Goal: Task Accomplishment & Management: Use online tool/utility

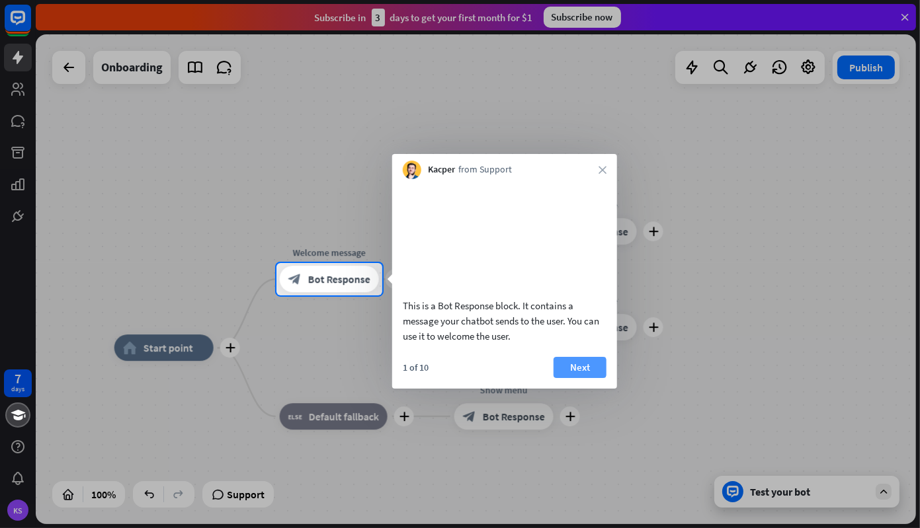
click at [595, 378] on button "Next" at bounding box center [580, 367] width 53 height 21
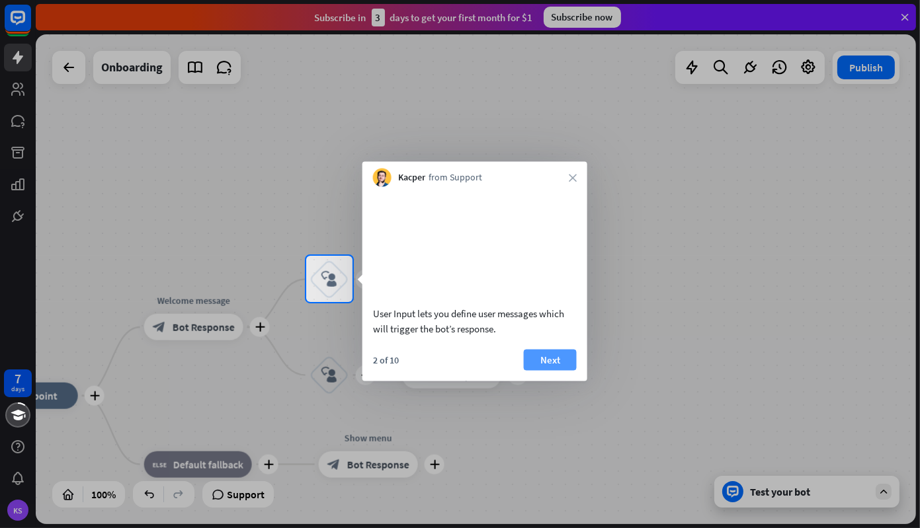
click at [553, 370] on button "Next" at bounding box center [550, 359] width 53 height 21
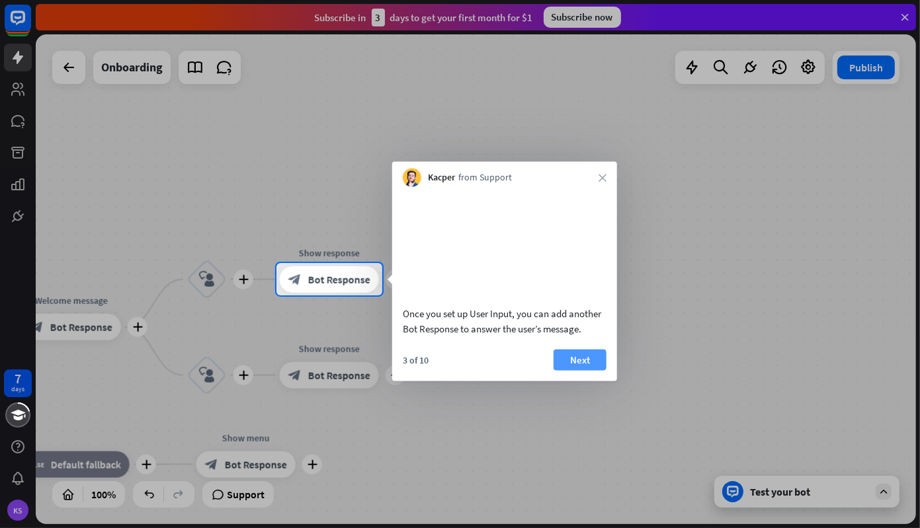
click at [584, 370] on button "Next" at bounding box center [580, 359] width 53 height 21
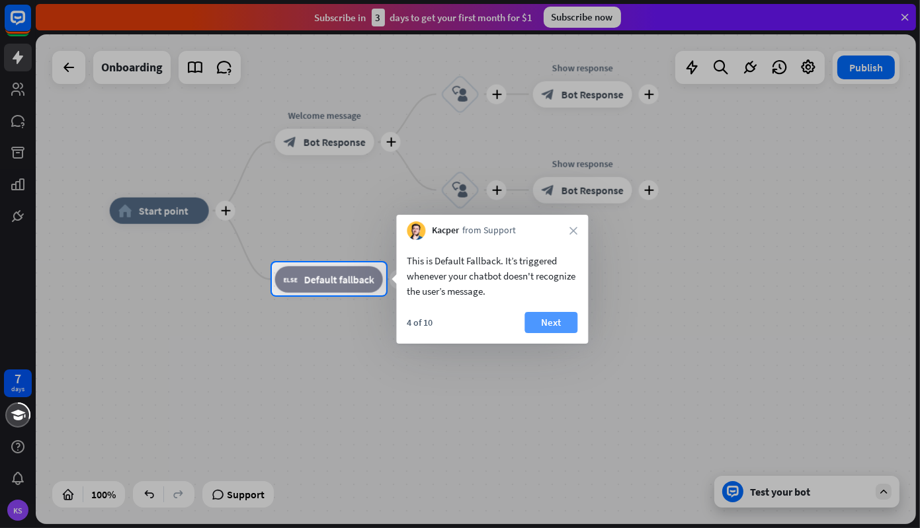
click at [558, 325] on button "Next" at bounding box center [550, 322] width 53 height 21
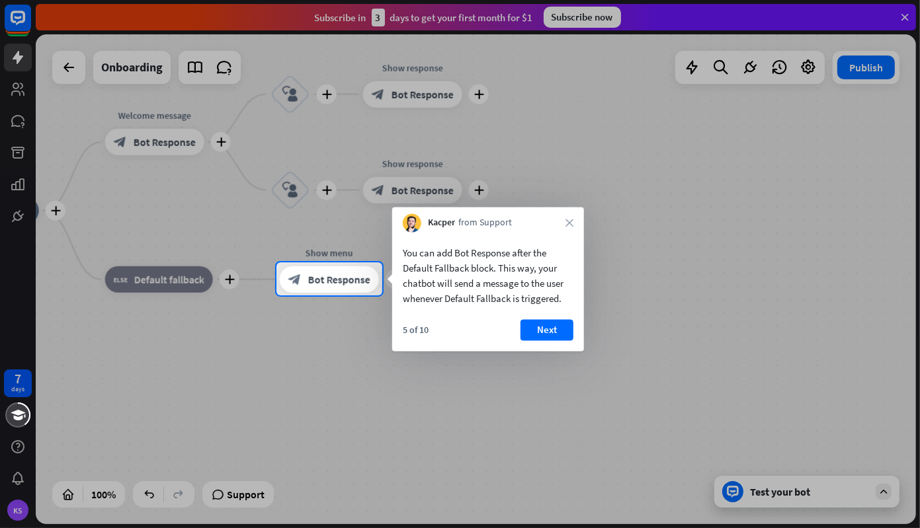
click at [558, 325] on button "Next" at bounding box center [546, 329] width 53 height 21
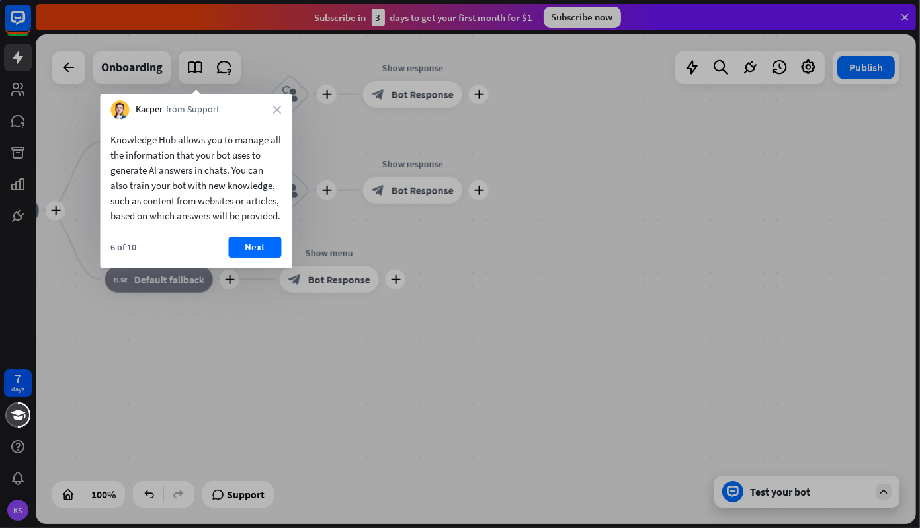
click at [558, 325] on div at bounding box center [460, 264] width 920 height 528
click at [255, 258] on button "Next" at bounding box center [255, 247] width 53 height 21
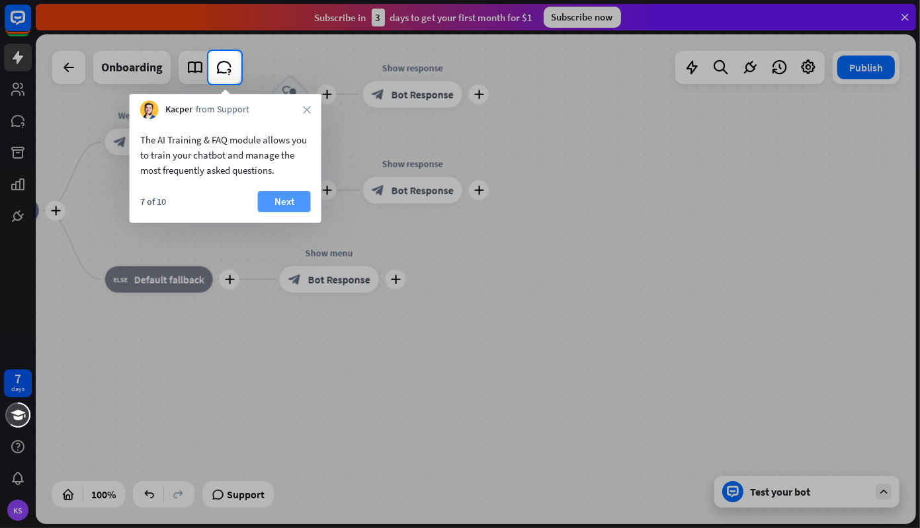
click at [270, 207] on button "Next" at bounding box center [284, 201] width 53 height 21
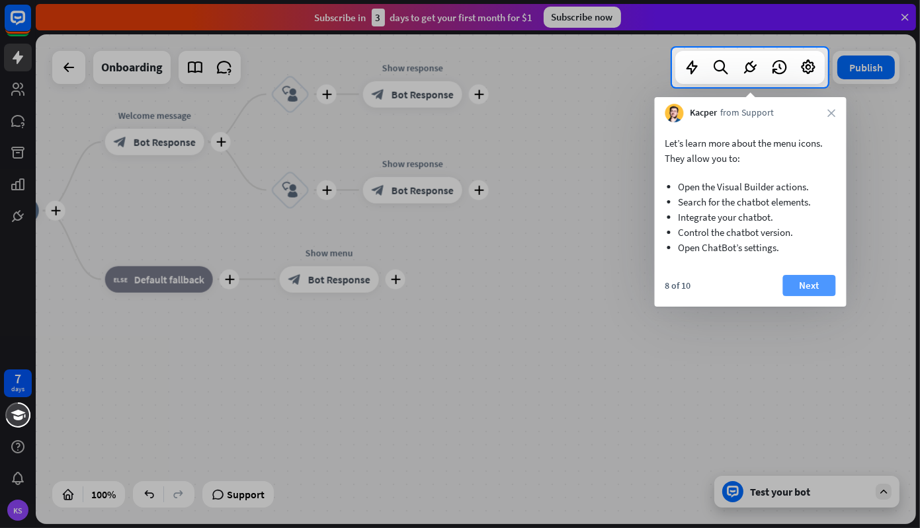
click at [815, 283] on button "Next" at bounding box center [809, 285] width 53 height 21
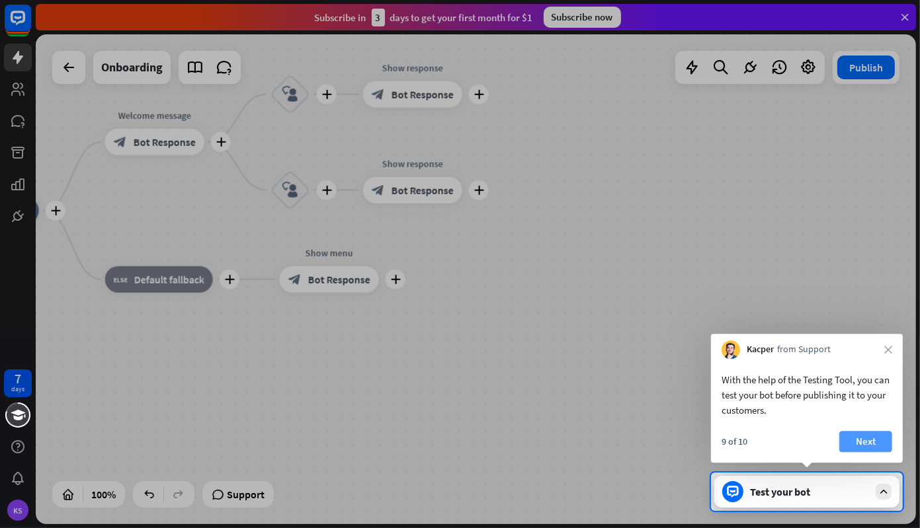
click at [874, 441] on button "Next" at bounding box center [865, 441] width 53 height 21
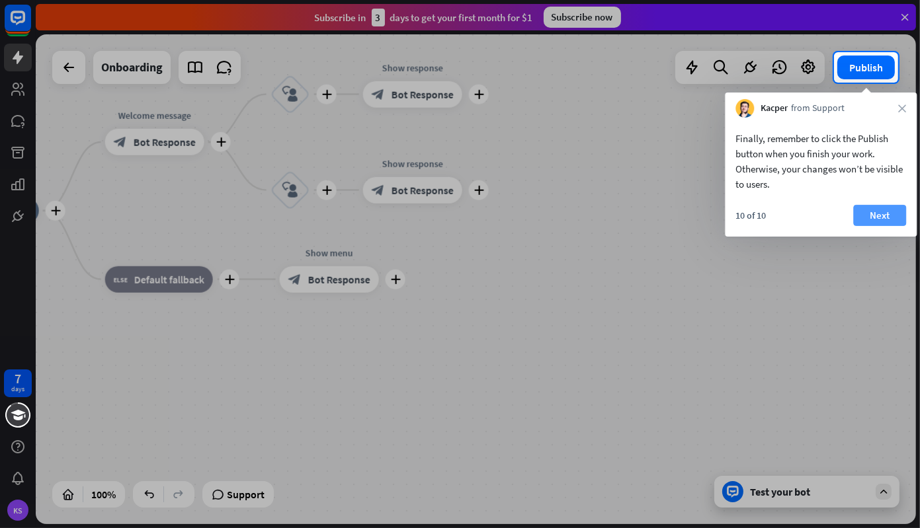
click at [870, 221] on button "Next" at bounding box center [879, 215] width 53 height 21
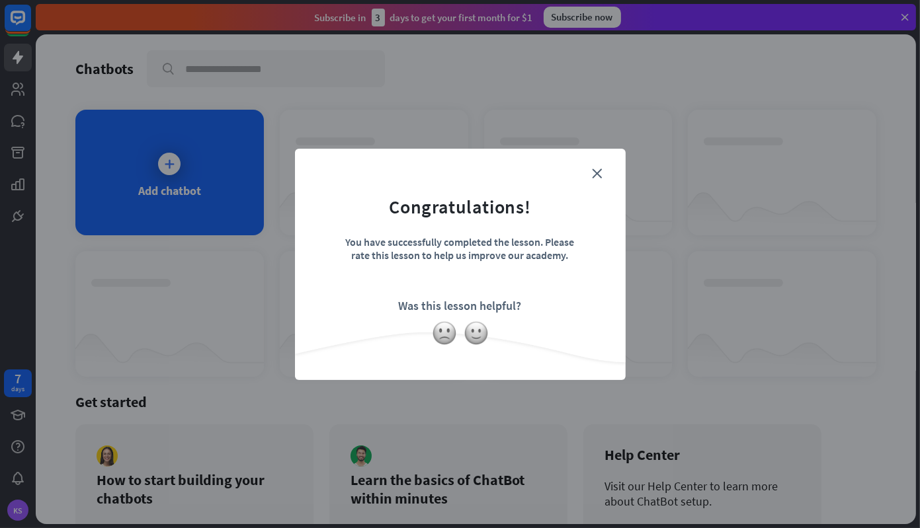
click at [605, 170] on form "Congratulations! You have successfully completed the lesson. Please rate this l…" at bounding box center [460, 244] width 298 height 158
click at [602, 170] on form "Congratulations! You have successfully completed the lesson. Please rate this l…" at bounding box center [460, 244] width 298 height 158
click at [598, 172] on icon "close" at bounding box center [598, 174] width 10 height 10
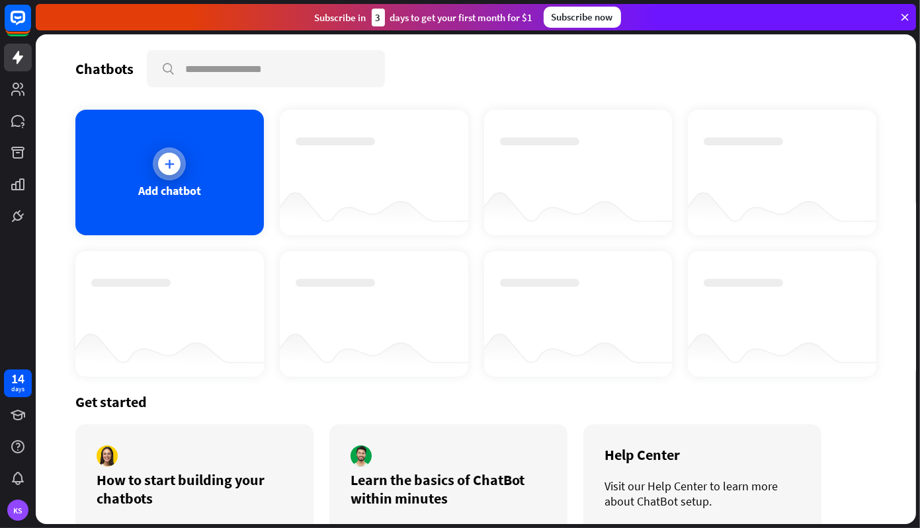
click at [167, 164] on icon at bounding box center [169, 163] width 13 height 13
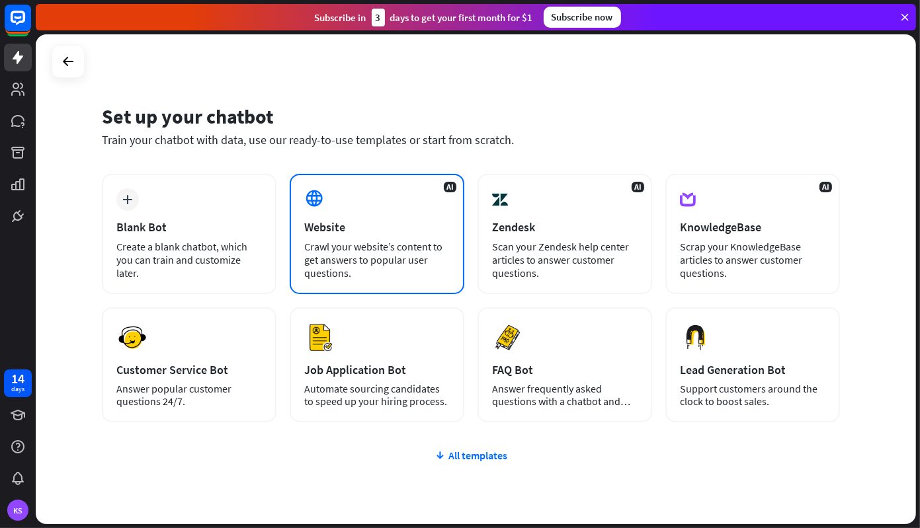
click at [410, 227] on div "Website" at bounding box center [376, 227] width 145 height 15
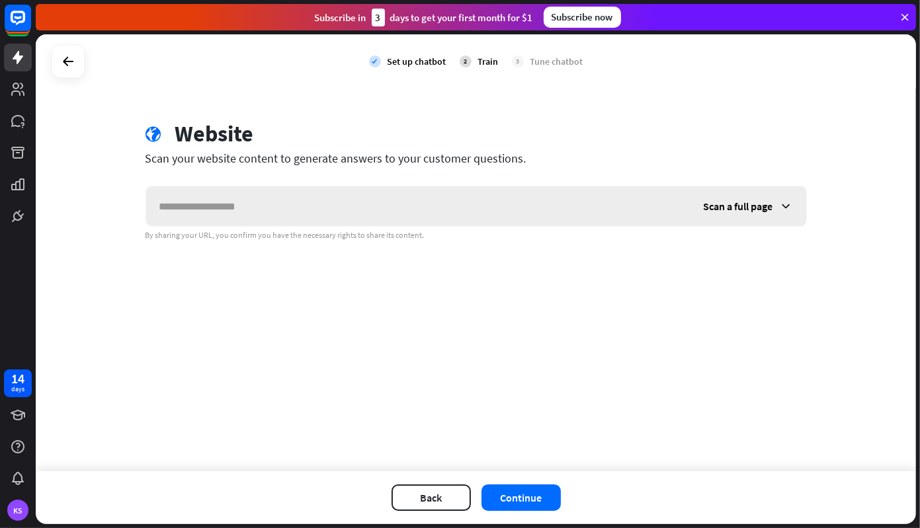
click at [393, 211] on input "text" at bounding box center [418, 206] width 544 height 40
type input "**********"
click at [776, 207] on div "Scan a full page" at bounding box center [748, 206] width 116 height 40
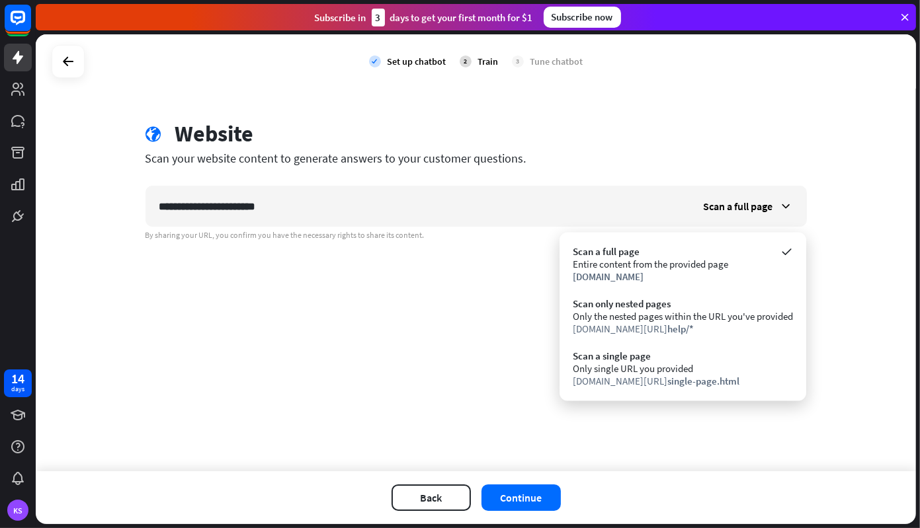
click at [844, 322] on div "**********" at bounding box center [476, 252] width 880 height 437
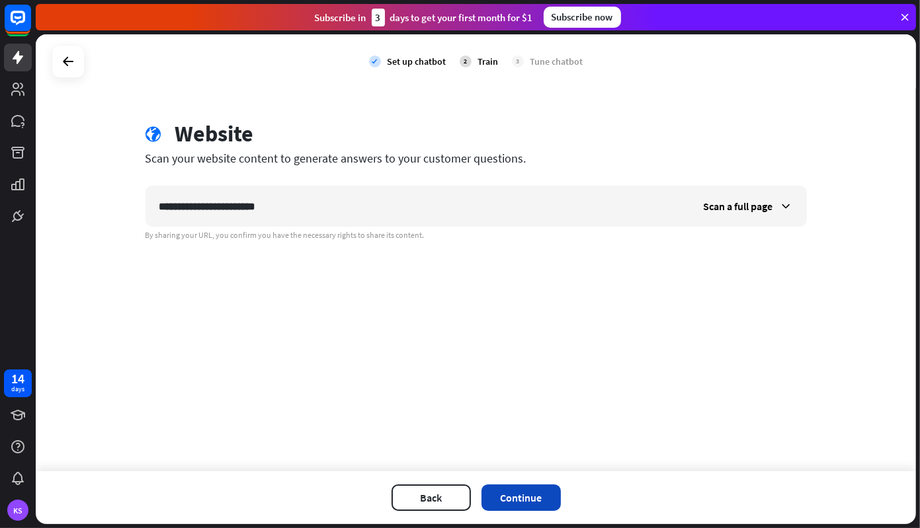
click at [523, 499] on button "Continue" at bounding box center [520, 498] width 79 height 26
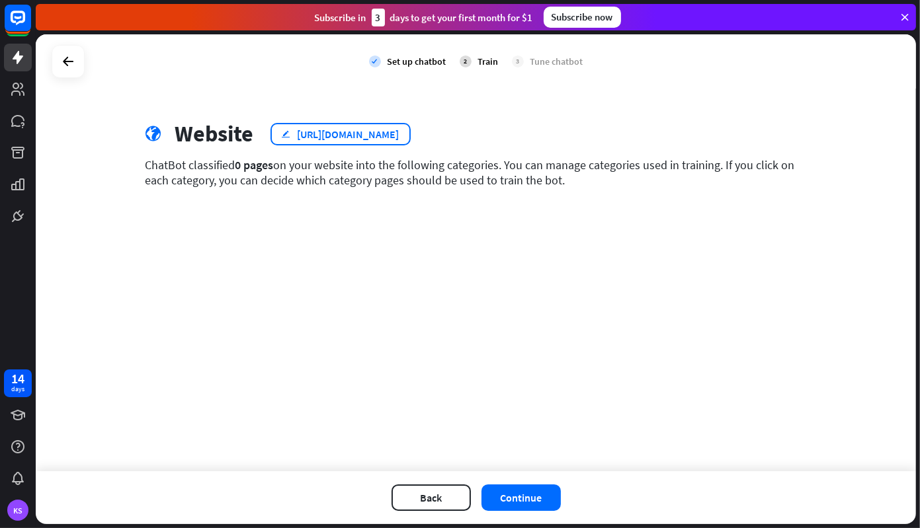
click at [411, 131] on div "edit [URL][DOMAIN_NAME]" at bounding box center [340, 134] width 140 height 22
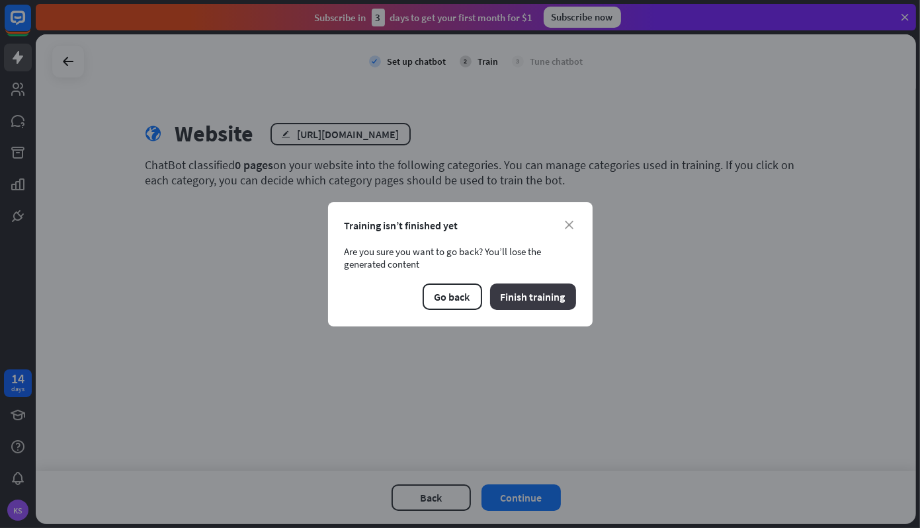
click at [532, 295] on button "Finish training" at bounding box center [533, 297] width 86 height 26
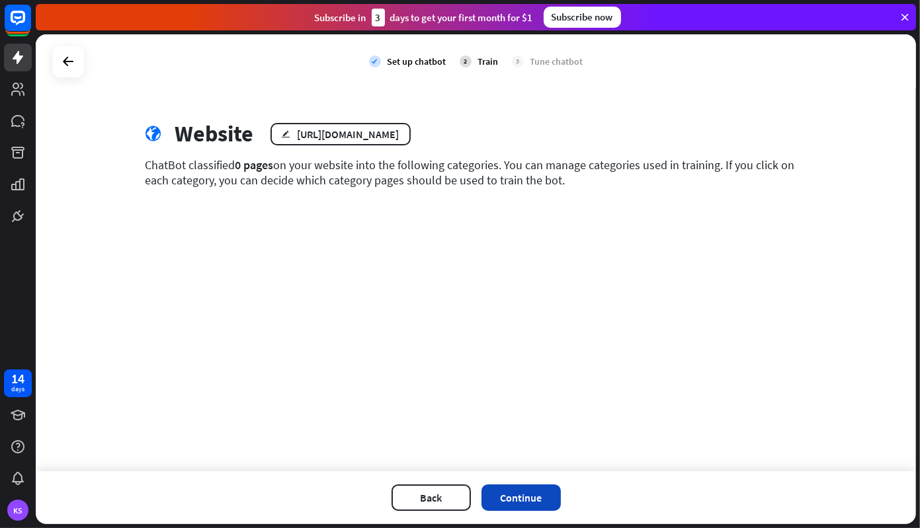
click at [522, 493] on button "Continue" at bounding box center [520, 498] width 79 height 26
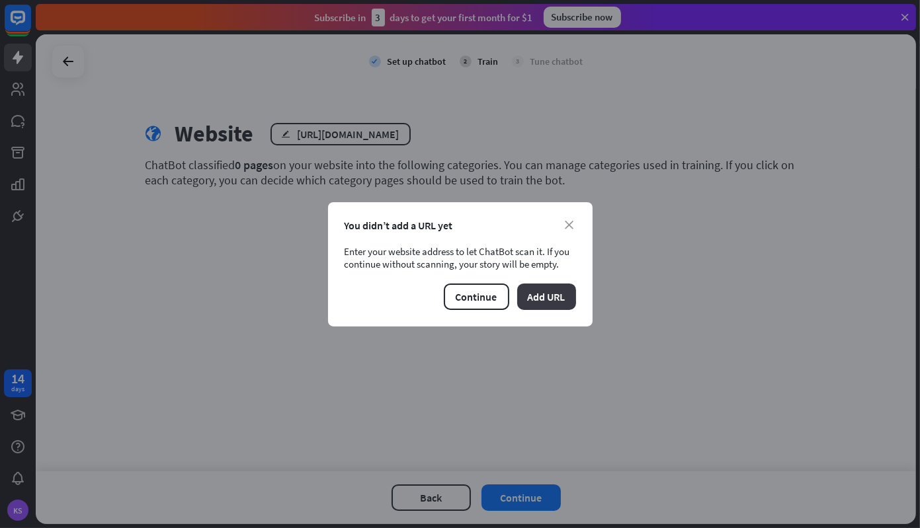
click at [557, 300] on button "Add URL" at bounding box center [546, 297] width 59 height 26
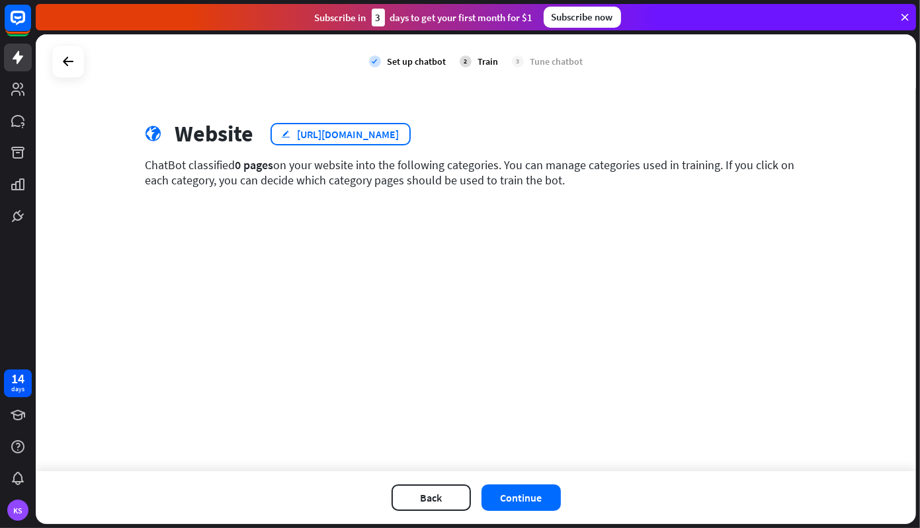
click at [333, 133] on div "[URL][DOMAIN_NAME]" at bounding box center [349, 134] width 102 height 13
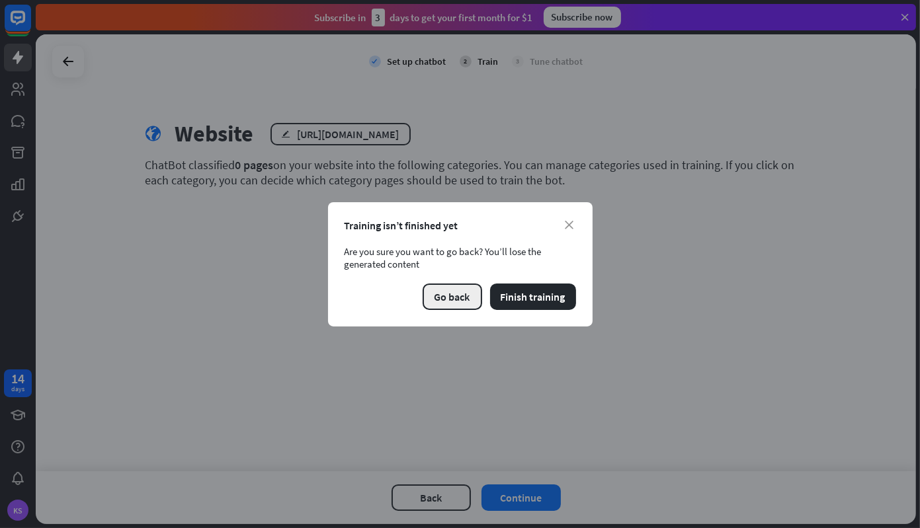
click at [445, 297] on button "Go back" at bounding box center [453, 297] width 60 height 26
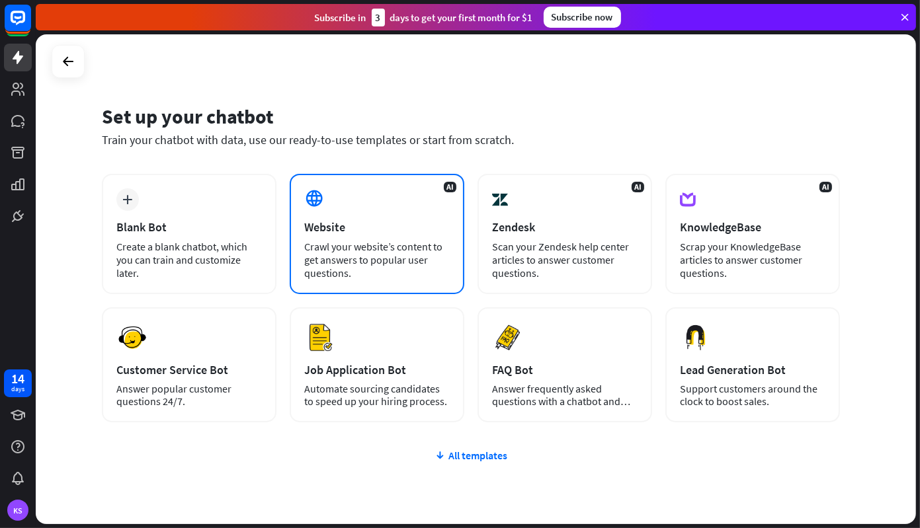
click at [339, 234] on div "Website" at bounding box center [376, 227] width 145 height 15
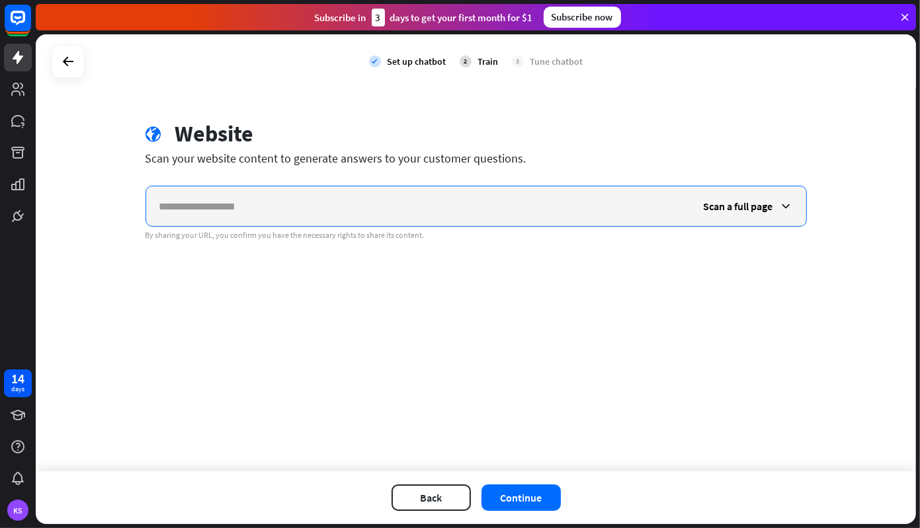
paste input "**********"
type input "**********"
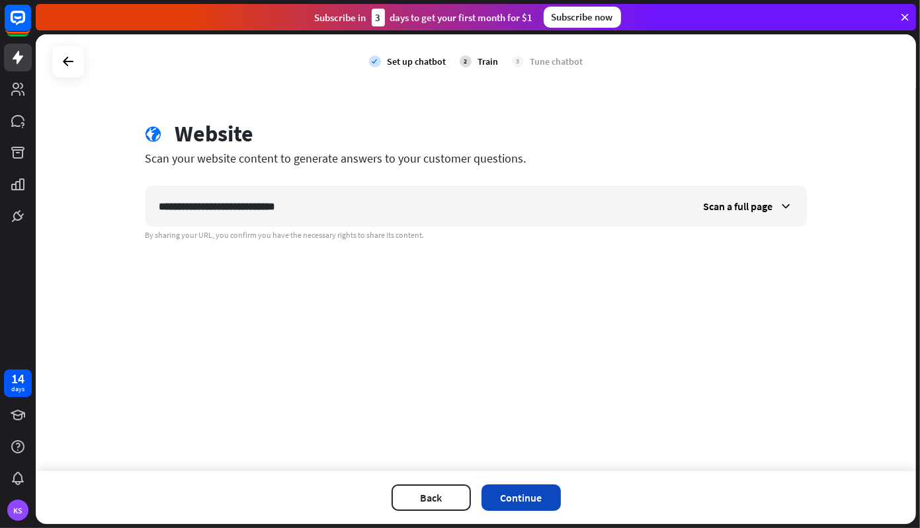
click at [516, 492] on button "Continue" at bounding box center [520, 498] width 79 height 26
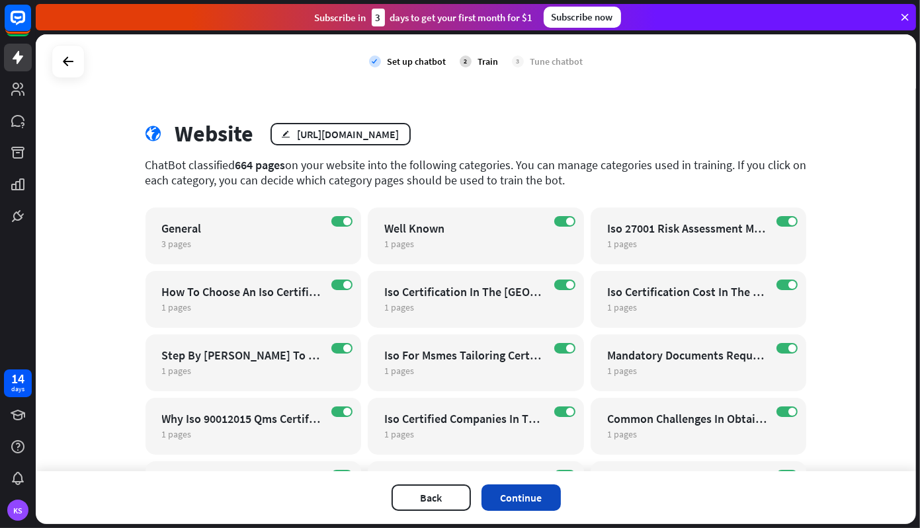
click at [528, 493] on button "Continue" at bounding box center [520, 498] width 79 height 26
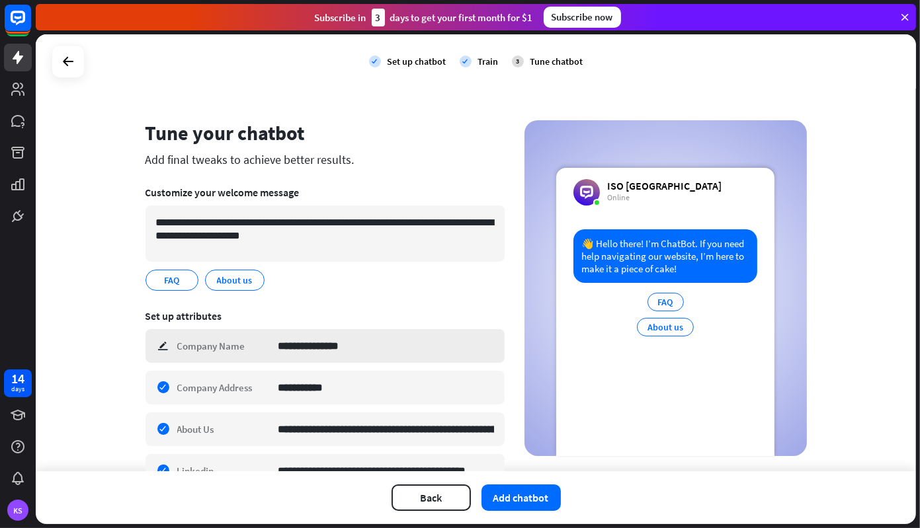
click at [155, 345] on div "**********" at bounding box center [324, 346] width 359 height 34
click at [362, 344] on input "**********" at bounding box center [386, 346] width 216 height 32
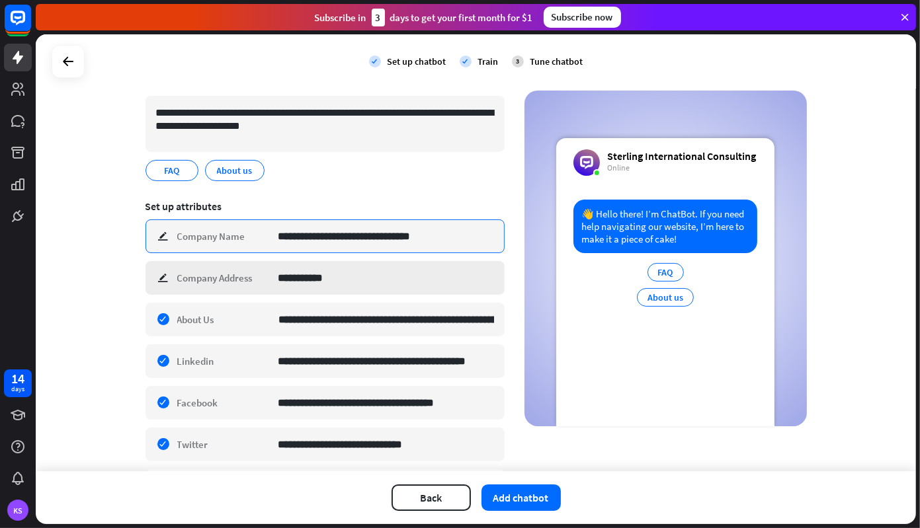
scroll to position [117, 0]
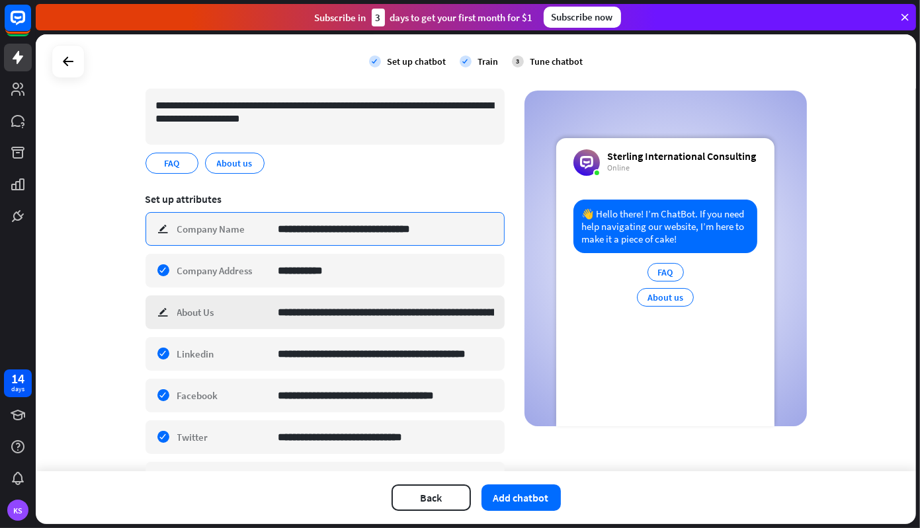
type input "**********"
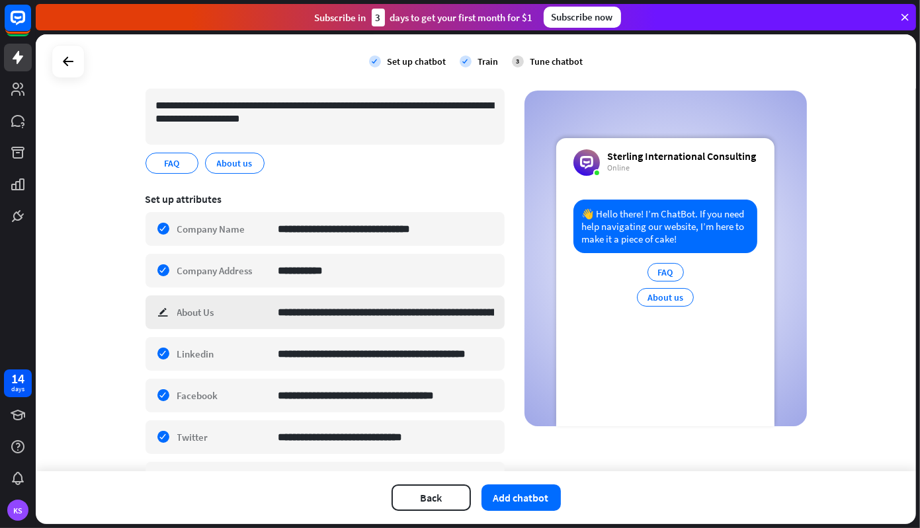
click at [153, 305] on div "**********" at bounding box center [324, 313] width 359 height 34
click at [303, 304] on input "**********" at bounding box center [386, 312] width 216 height 32
click at [278, 309] on input "**********" at bounding box center [386, 312] width 216 height 32
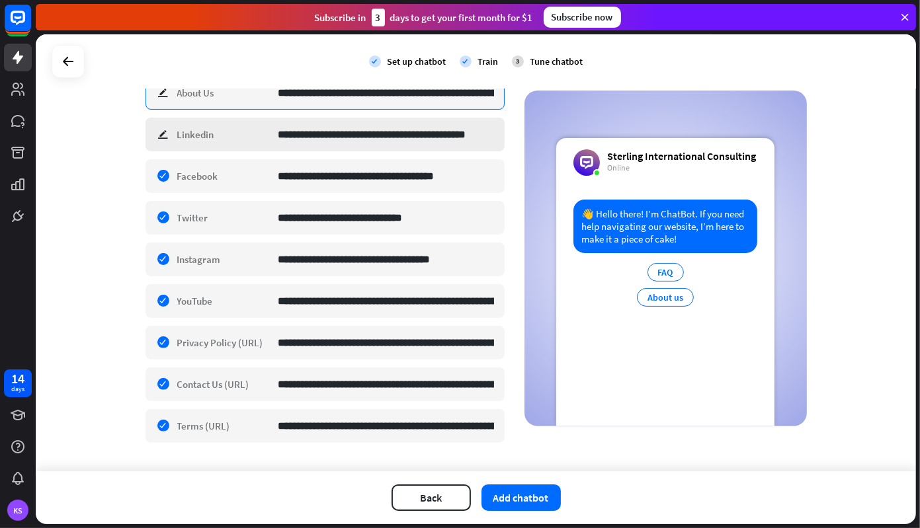
scroll to position [348, 0]
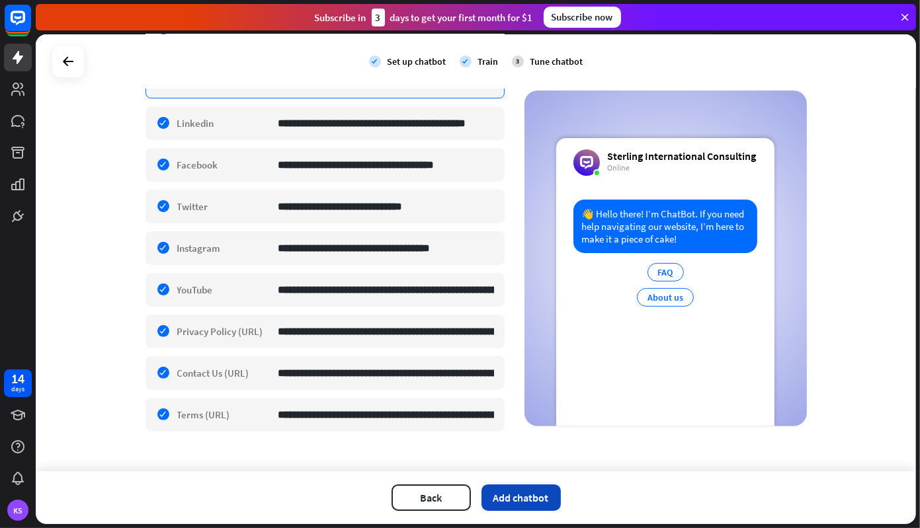
type input "**********"
click at [516, 497] on button "Add chatbot" at bounding box center [520, 498] width 79 height 26
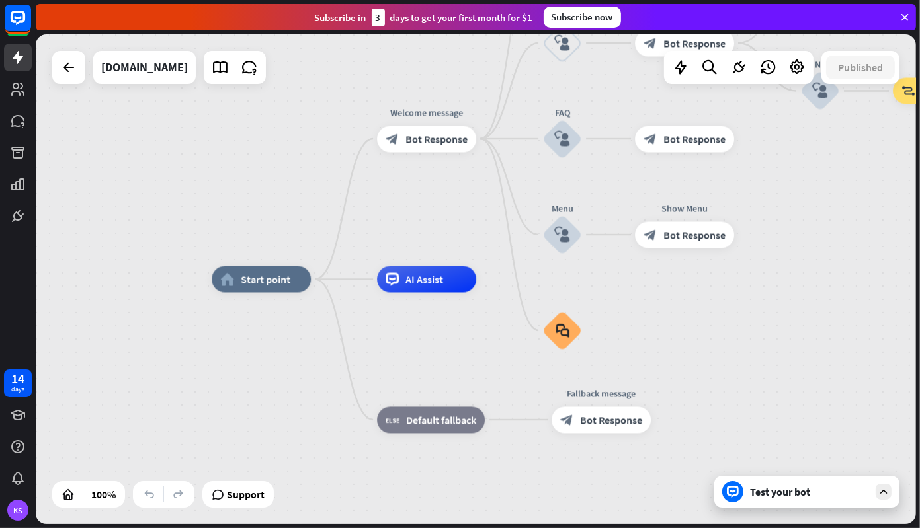
click at [796, 493] on div "Test your bot" at bounding box center [809, 491] width 119 height 13
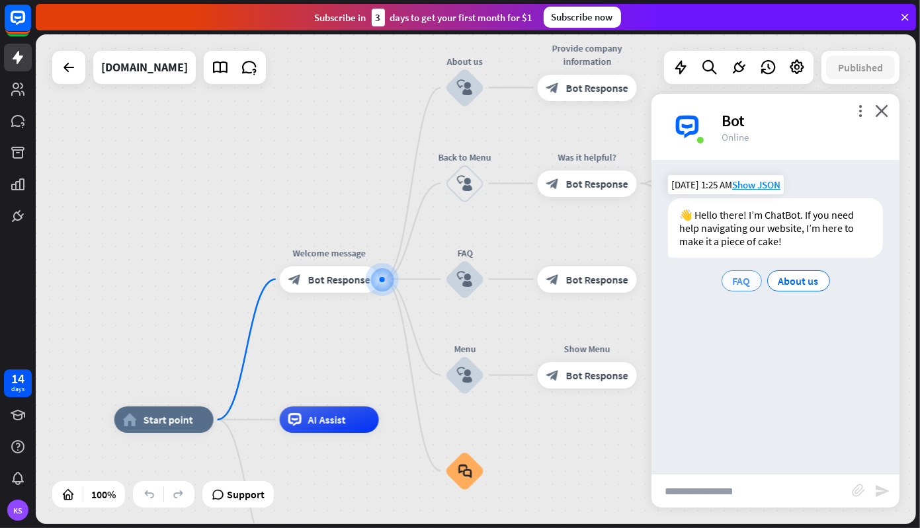
click at [735, 281] on span "FAQ" at bounding box center [742, 280] width 18 height 13
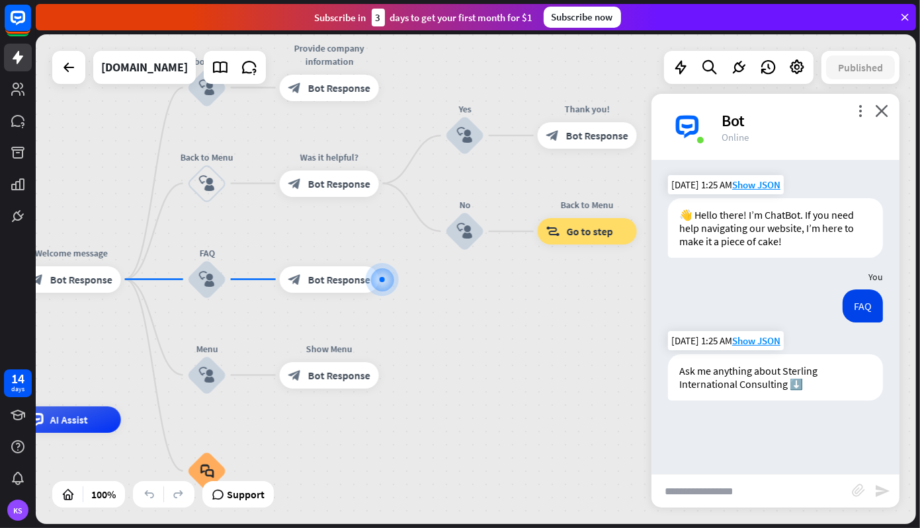
click at [796, 381] on div "Ask me anything about Sterling International Consulting ⬇️" at bounding box center [775, 377] width 215 height 46
click at [744, 497] on input "text" at bounding box center [751, 491] width 200 height 33
type input "**********"
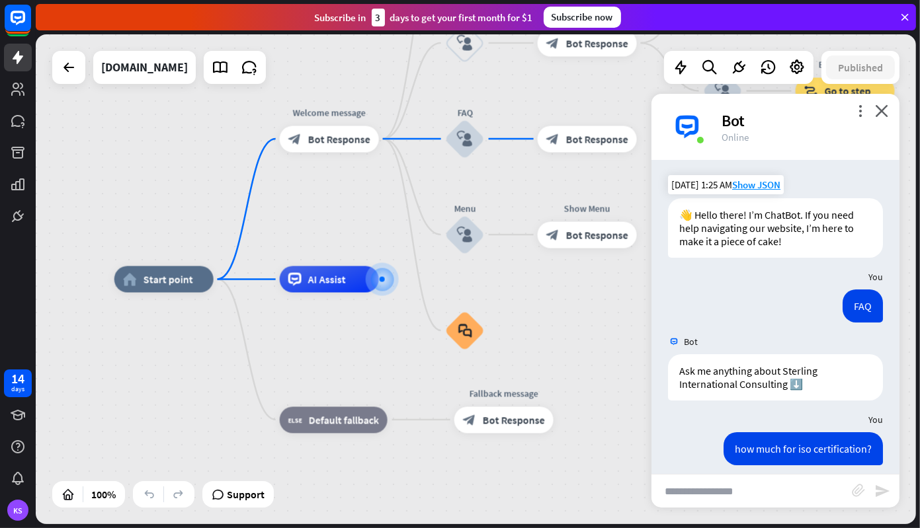
click at [762, 503] on input "text" at bounding box center [751, 491] width 200 height 33
type input "**********"
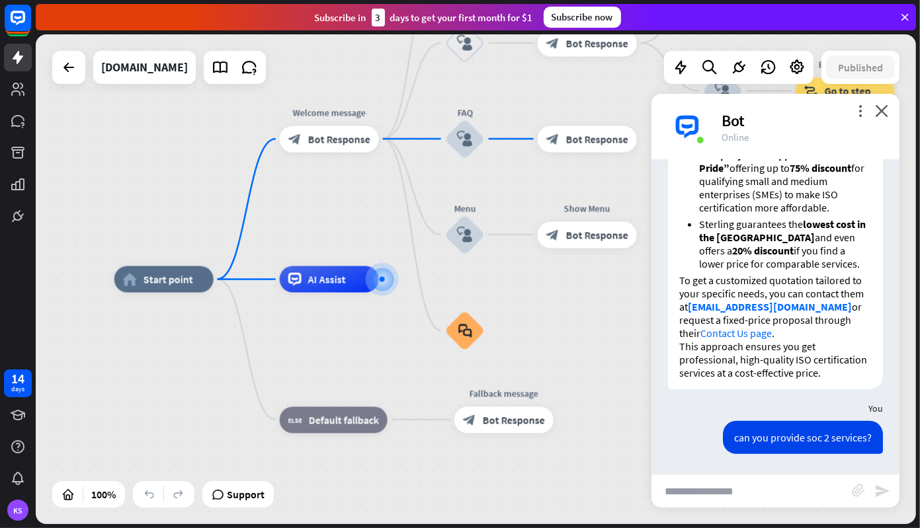
scroll to position [1262, 0]
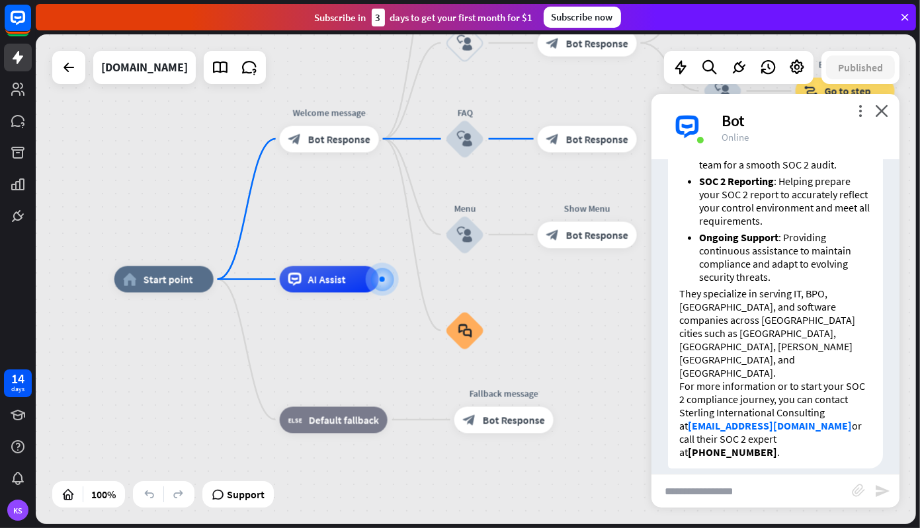
click at [752, 494] on input "text" at bounding box center [751, 491] width 200 height 33
click at [752, 494] on input "*" at bounding box center [751, 491] width 200 height 33
type input "**********"
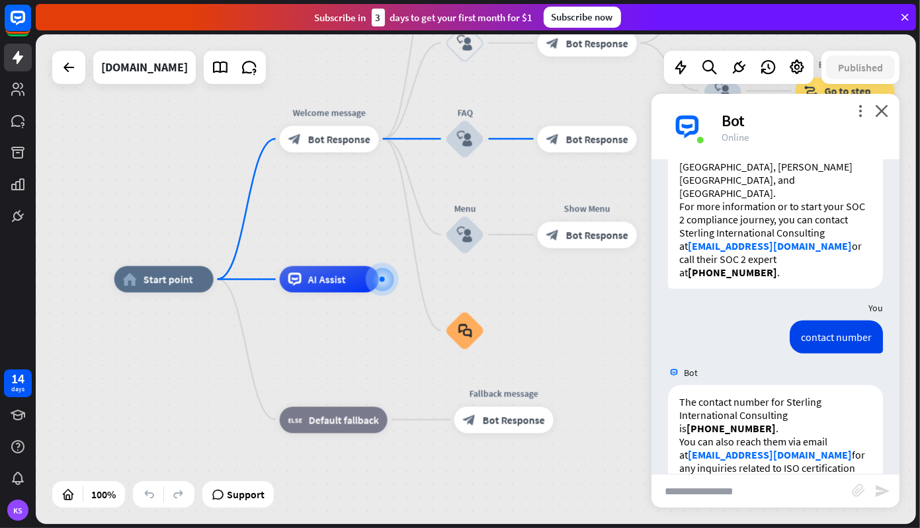
scroll to position [1471, 0]
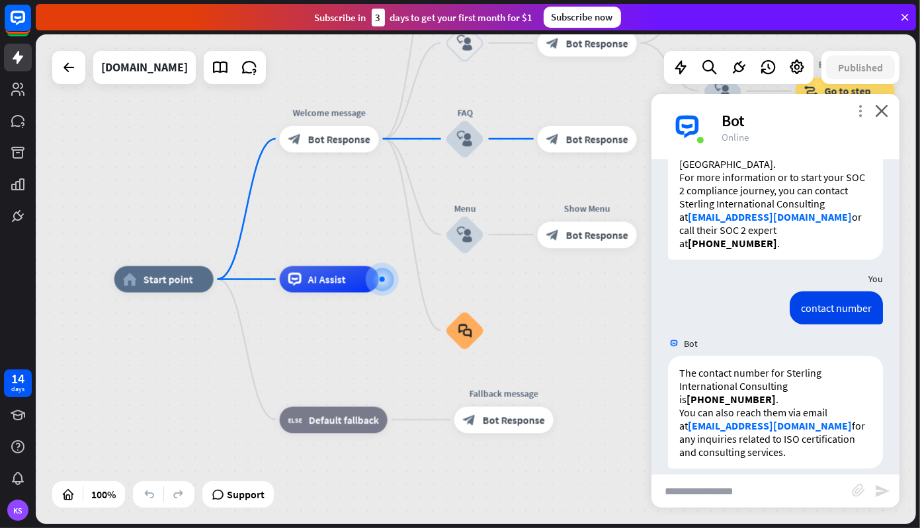
click at [859, 109] on icon "more_vert" at bounding box center [860, 110] width 13 height 13
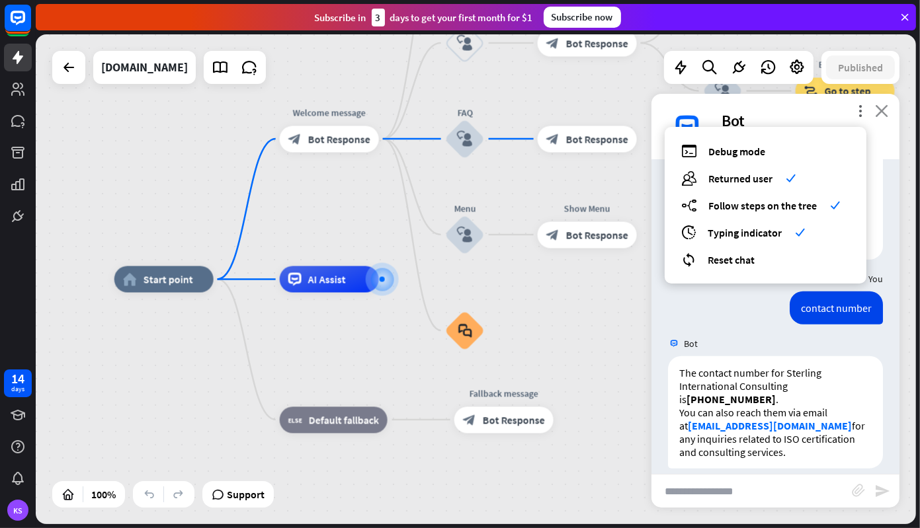
click at [878, 108] on icon "close" at bounding box center [881, 110] width 13 height 13
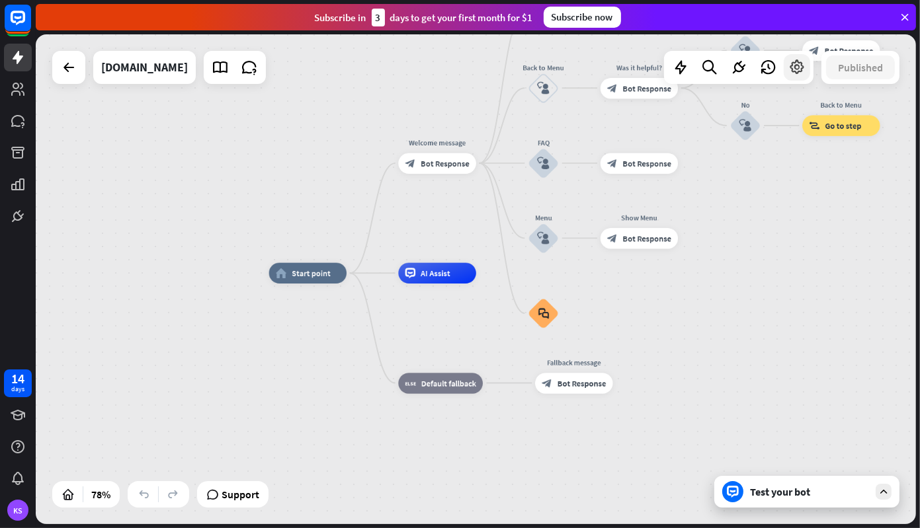
click at [799, 72] on icon at bounding box center [796, 67] width 17 height 17
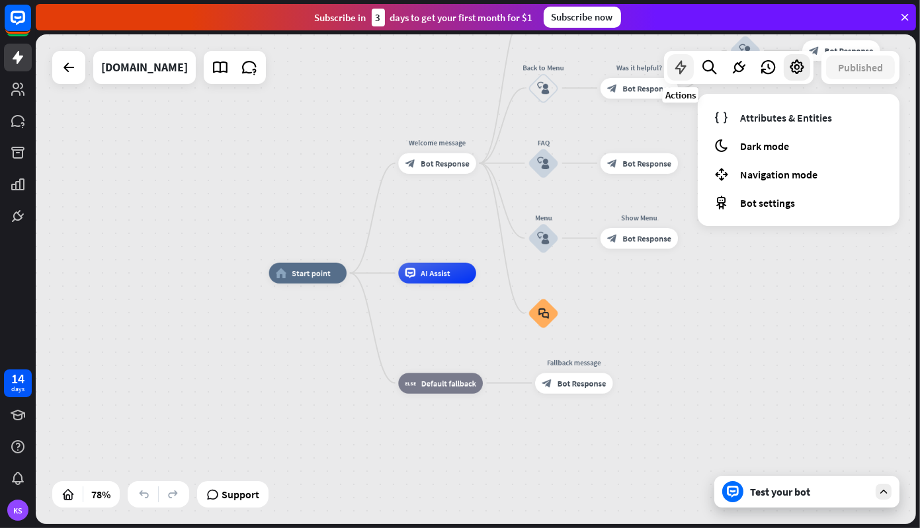
click at [681, 72] on icon at bounding box center [680, 67] width 17 height 17
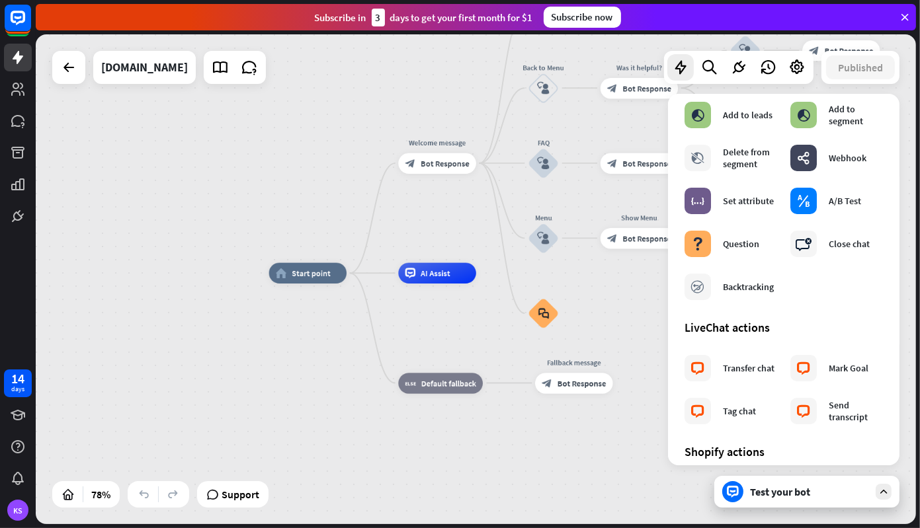
scroll to position [266, 0]
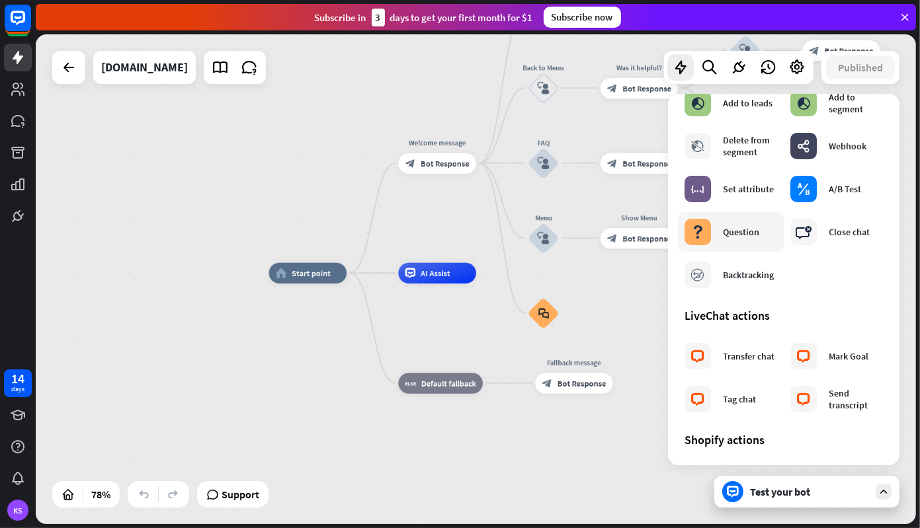
click at [738, 231] on div "Question" at bounding box center [741, 232] width 36 height 12
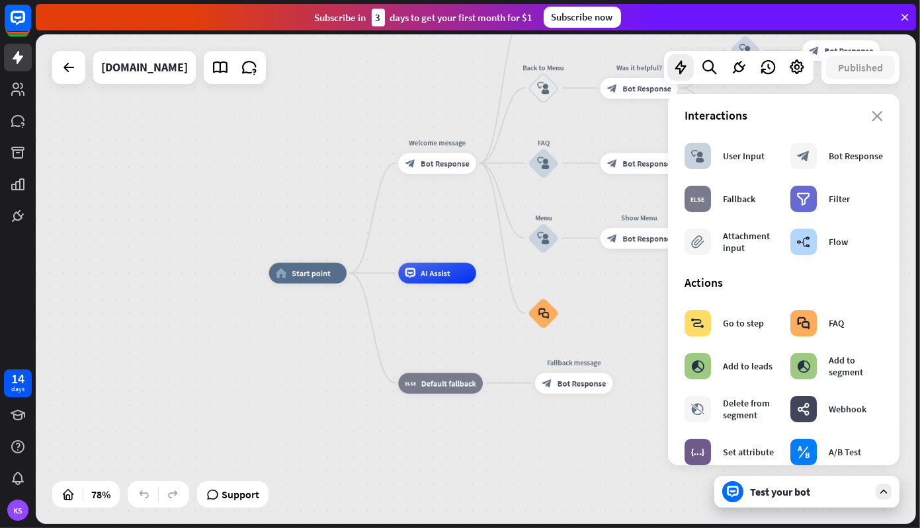
scroll to position [0, 0]
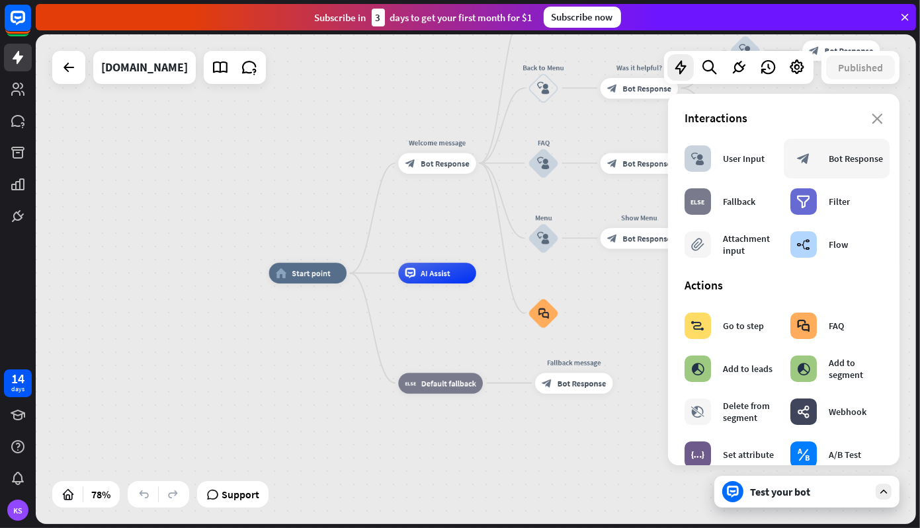
click at [829, 157] on div "Bot Response" at bounding box center [856, 159] width 54 height 12
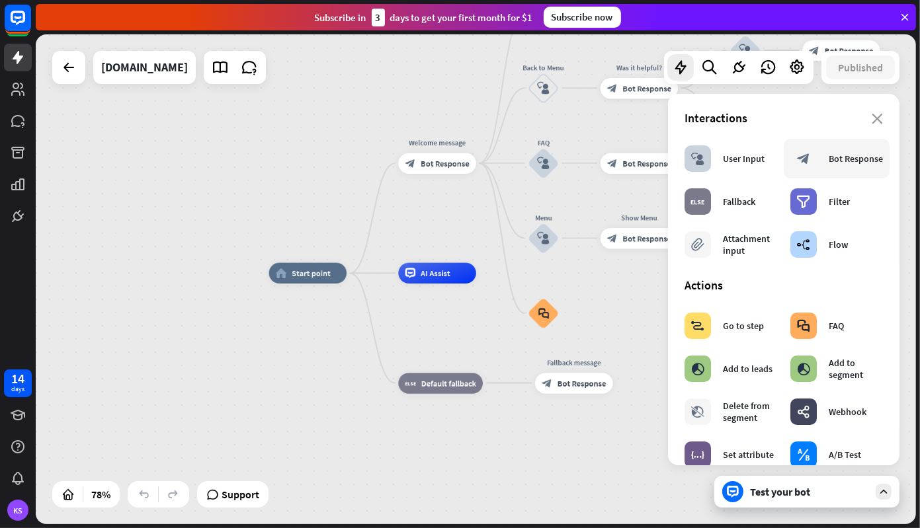
click at [811, 166] on div "block_bot_response" at bounding box center [803, 158] width 26 height 26
click at [841, 165] on div "Bot Response" at bounding box center [856, 159] width 54 height 12
click at [878, 125] on div "close Interactions block_user_input User Input block_bot_response Bot Response …" at bounding box center [783, 280] width 231 height 372
click at [872, 118] on icon "close" at bounding box center [877, 119] width 11 height 11
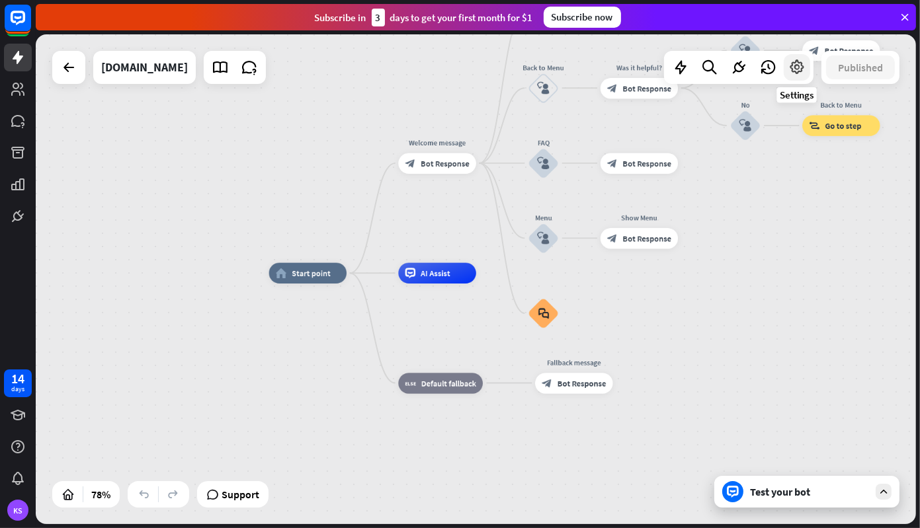
click at [794, 67] on icon at bounding box center [796, 67] width 17 height 17
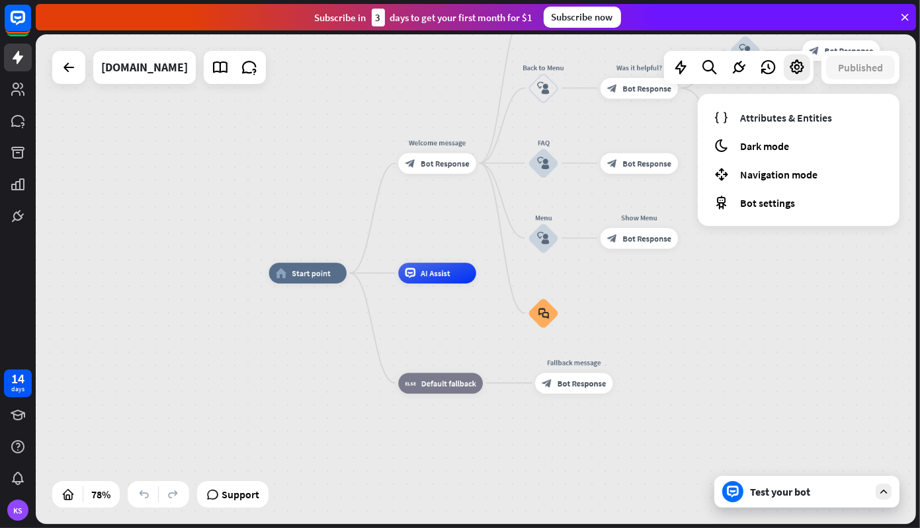
click at [224, 409] on div "home_2 Start point Welcome message block_bot_response Bot Response About us blo…" at bounding box center [476, 279] width 880 height 490
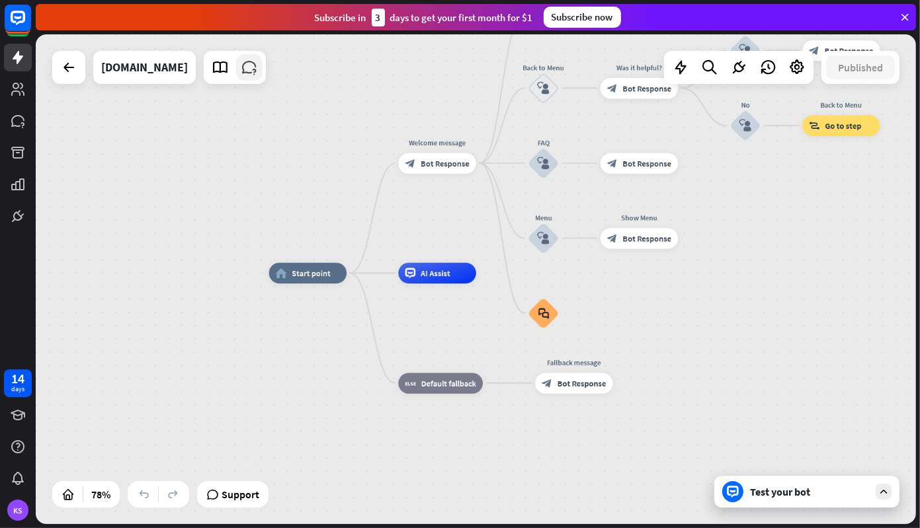
click at [258, 73] on icon at bounding box center [249, 67] width 17 height 17
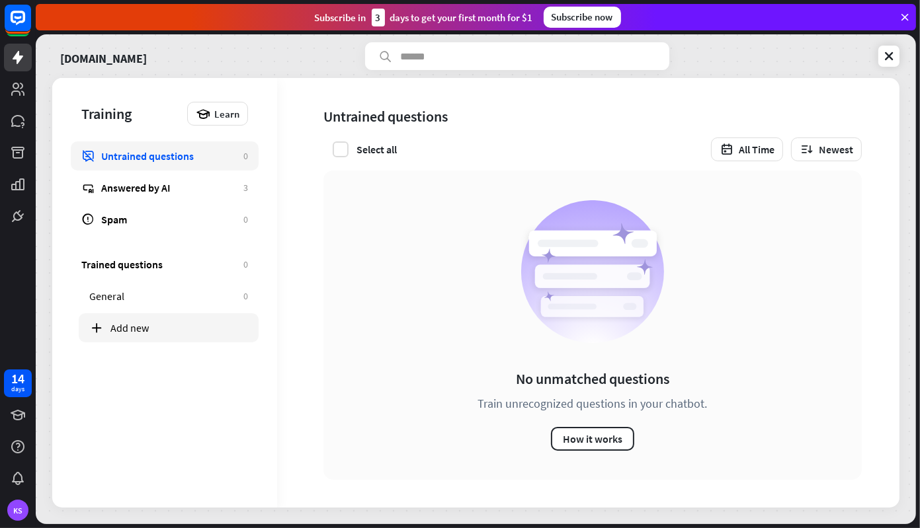
click at [190, 322] on div "Add new" at bounding box center [179, 327] width 138 height 13
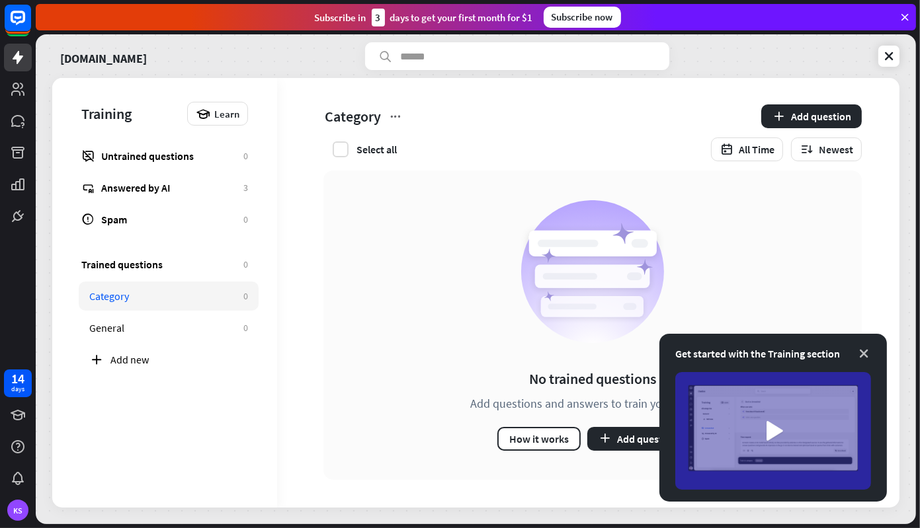
click at [865, 349] on icon at bounding box center [863, 353] width 13 height 13
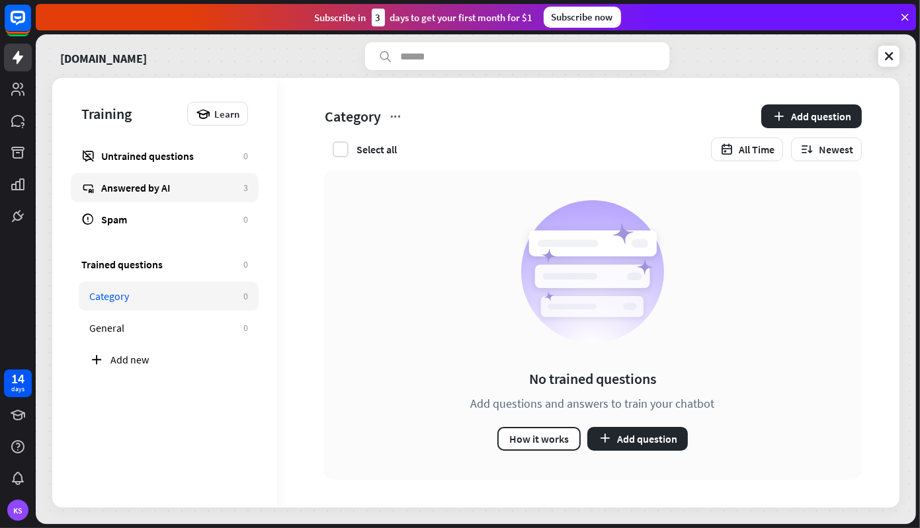
click at [152, 186] on div "Answered by AI" at bounding box center [169, 187] width 136 height 13
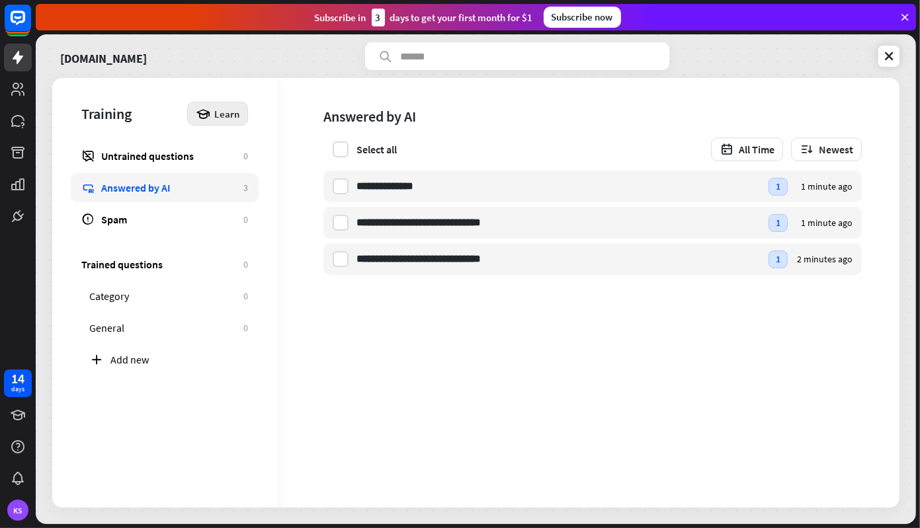
click at [216, 116] on span "Learn" at bounding box center [226, 114] width 25 height 13
click at [903, 13] on icon at bounding box center [905, 17] width 12 height 12
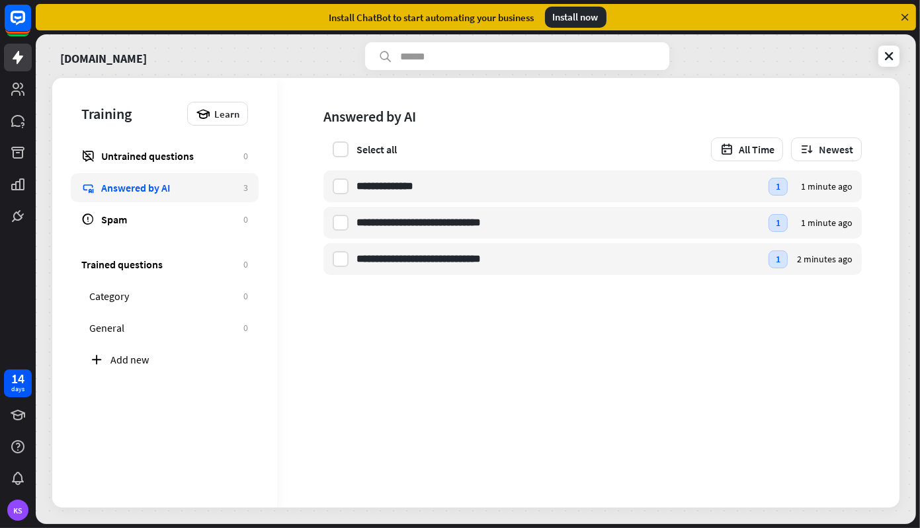
click at [576, 15] on div "Install now" at bounding box center [576, 17] width 62 height 21
click at [588, 17] on div "Install now" at bounding box center [576, 17] width 62 height 21
click at [884, 56] on icon at bounding box center [888, 56] width 13 height 13
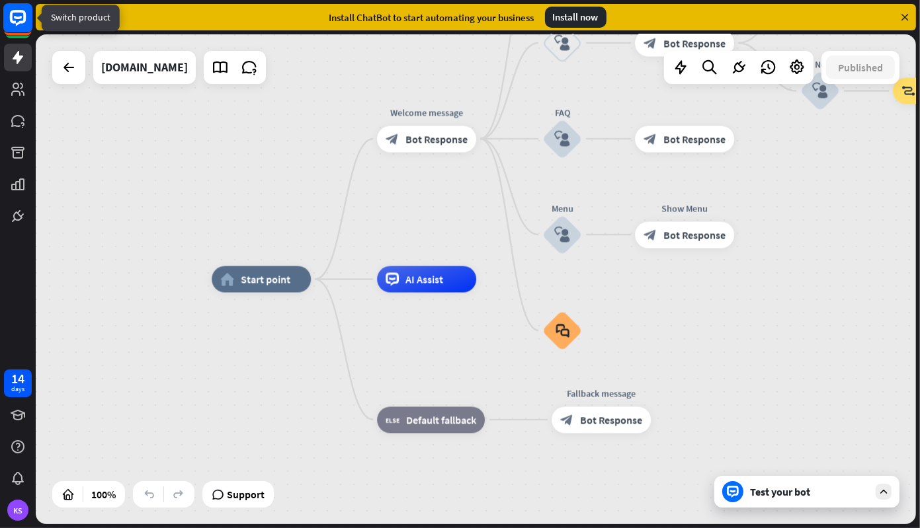
click at [22, 20] on rect at bounding box center [17, 17] width 29 height 29
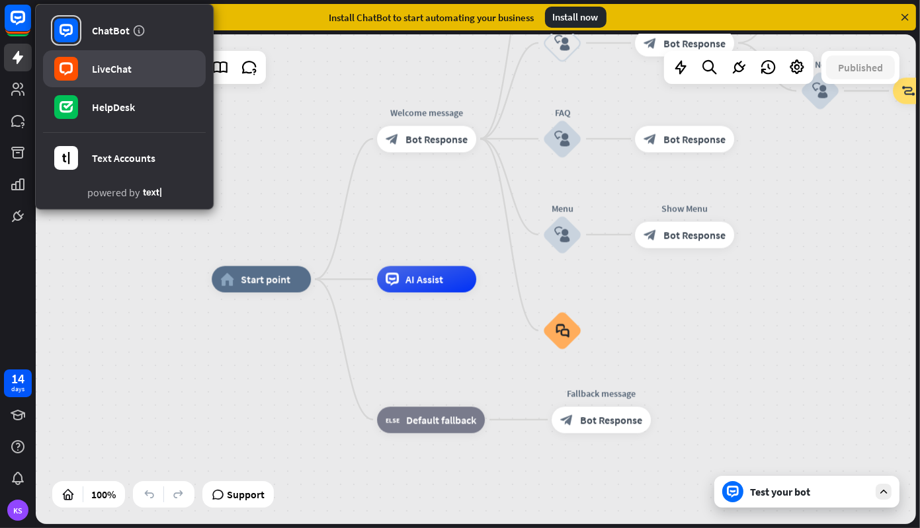
click at [132, 66] on link "LiveChat" at bounding box center [124, 68] width 163 height 37
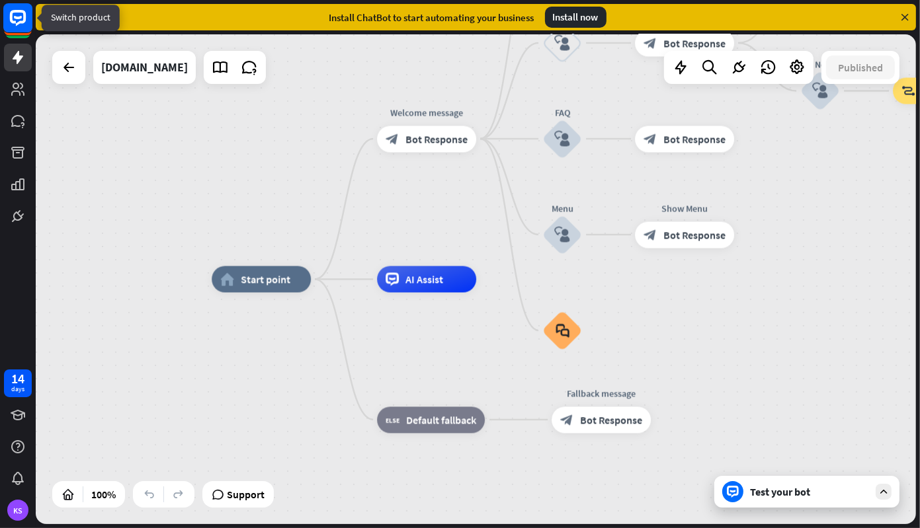
click at [21, 19] on rect at bounding box center [17, 17] width 29 height 29
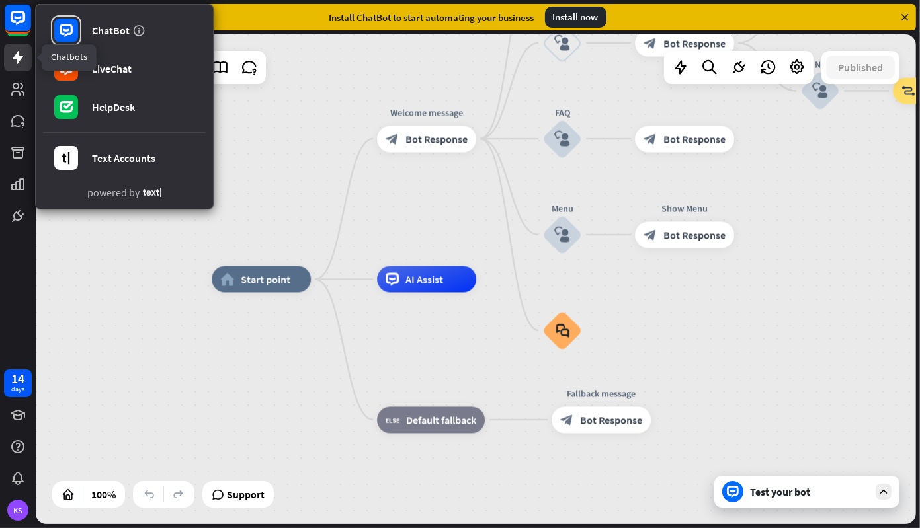
click at [19, 54] on icon at bounding box center [18, 58] width 16 height 16
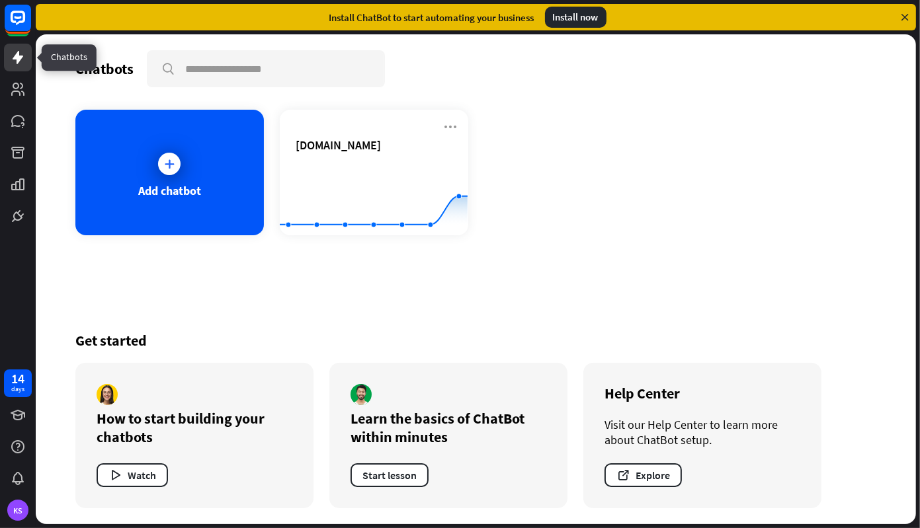
click at [19, 54] on icon at bounding box center [18, 58] width 16 height 16
click at [18, 56] on icon at bounding box center [18, 57] width 11 height 13
click at [21, 98] on link at bounding box center [18, 89] width 28 height 28
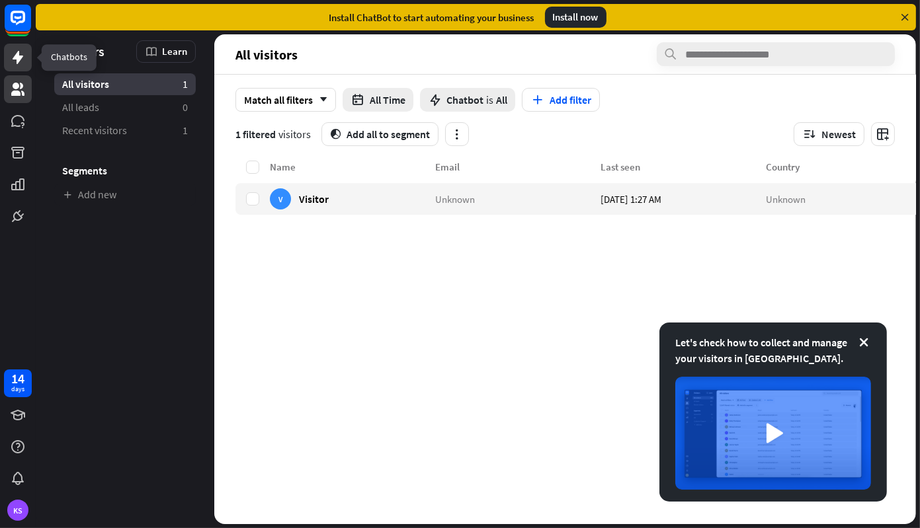
click at [17, 59] on icon at bounding box center [18, 57] width 11 height 13
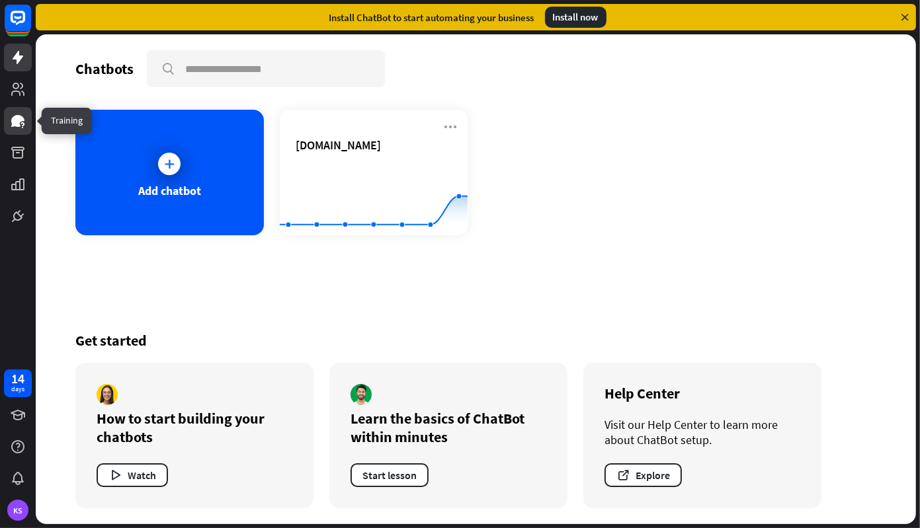
click at [19, 120] on icon at bounding box center [17, 121] width 13 height 12
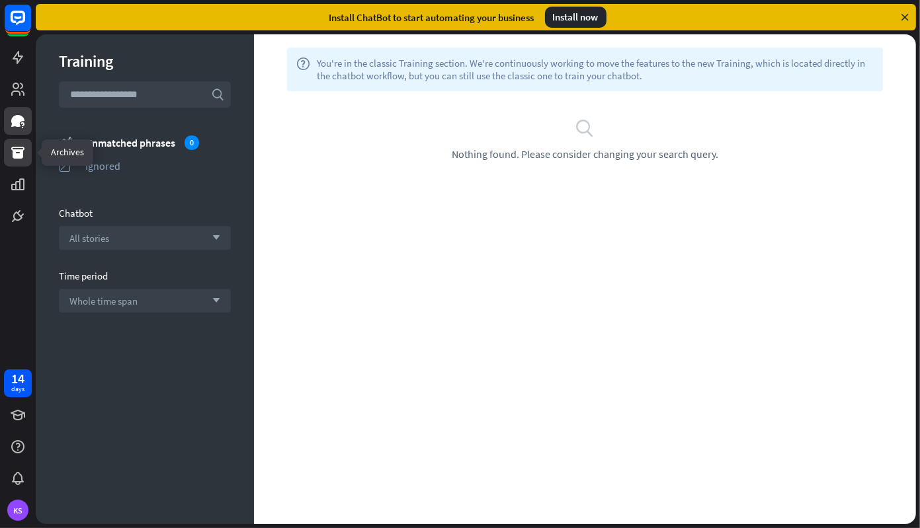
click at [17, 149] on icon at bounding box center [18, 153] width 16 height 16
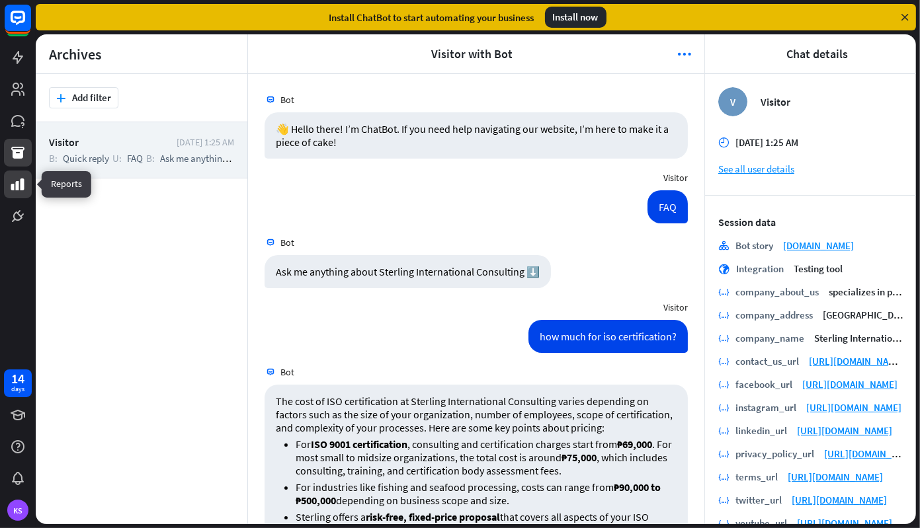
scroll to position [701, 0]
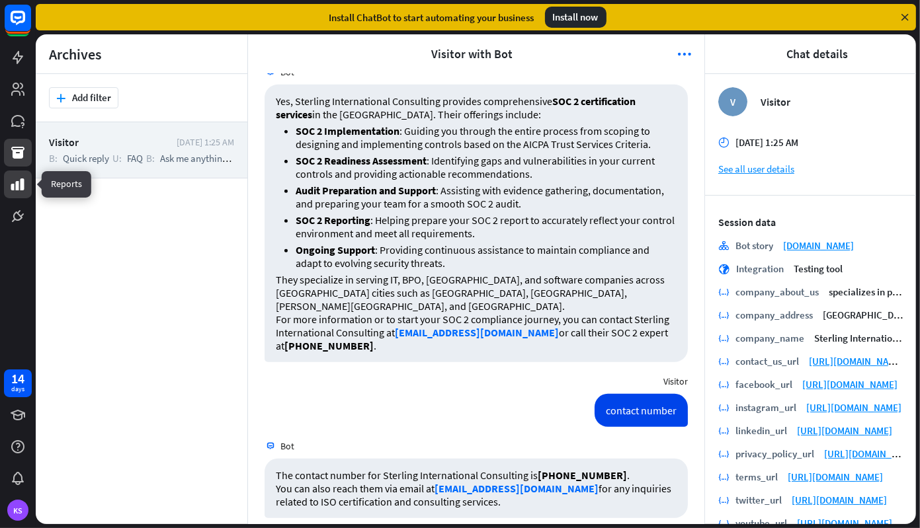
click at [19, 183] on icon at bounding box center [18, 185] width 16 height 16
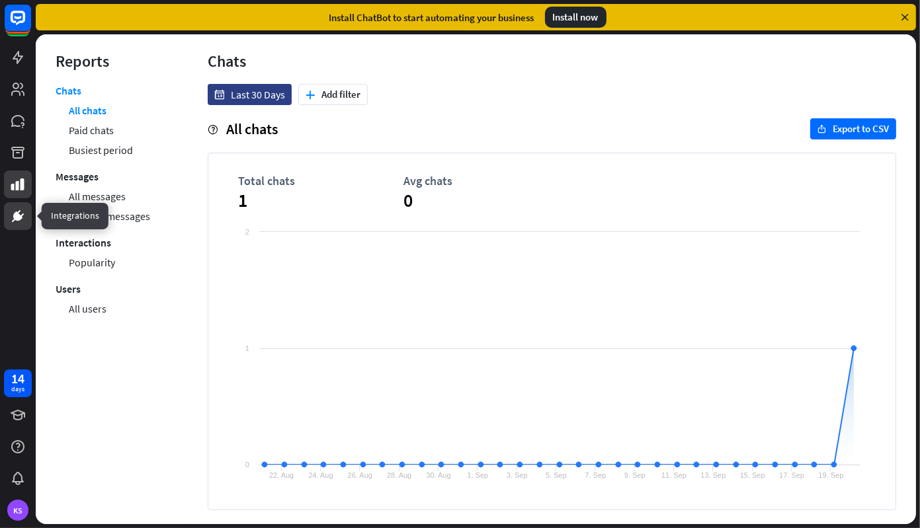
click at [13, 219] on icon at bounding box center [18, 216] width 16 height 16
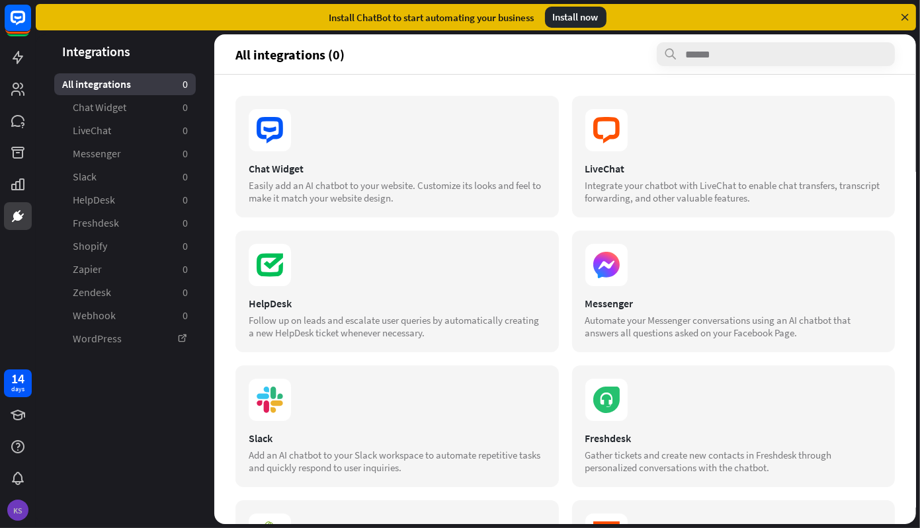
click at [19, 511] on div "KS" at bounding box center [17, 510] width 21 height 21
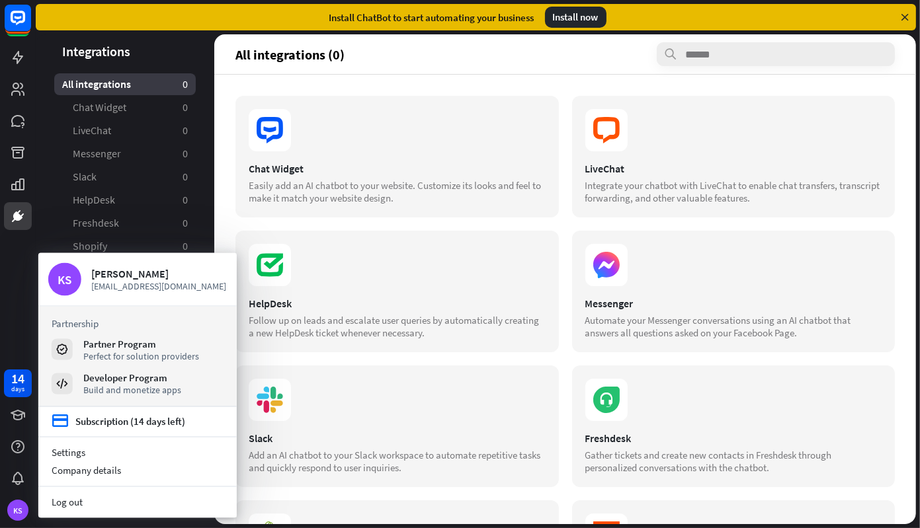
click at [474, 221] on section "Chat Widget Easily add an AI chatbot to your website. Customize its looks and f…" at bounding box center [564, 494] width 659 height 796
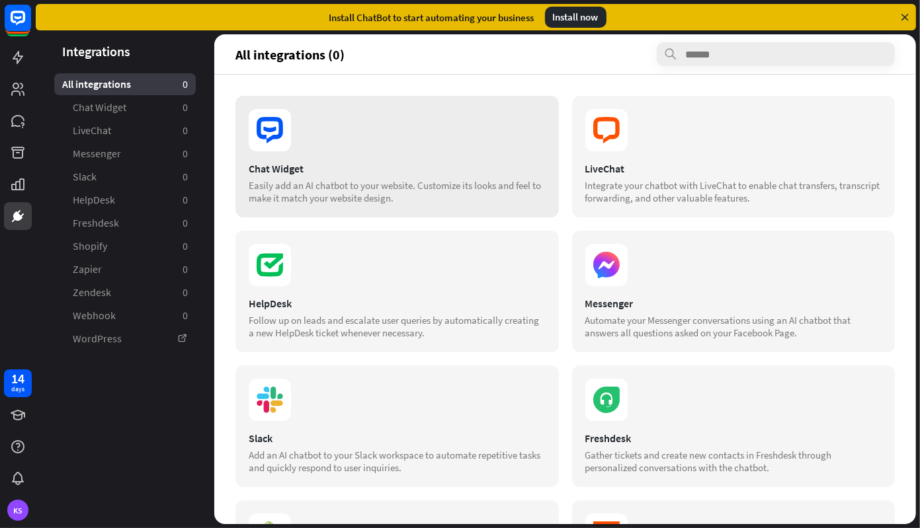
click at [285, 138] on icon at bounding box center [270, 130] width 42 height 42
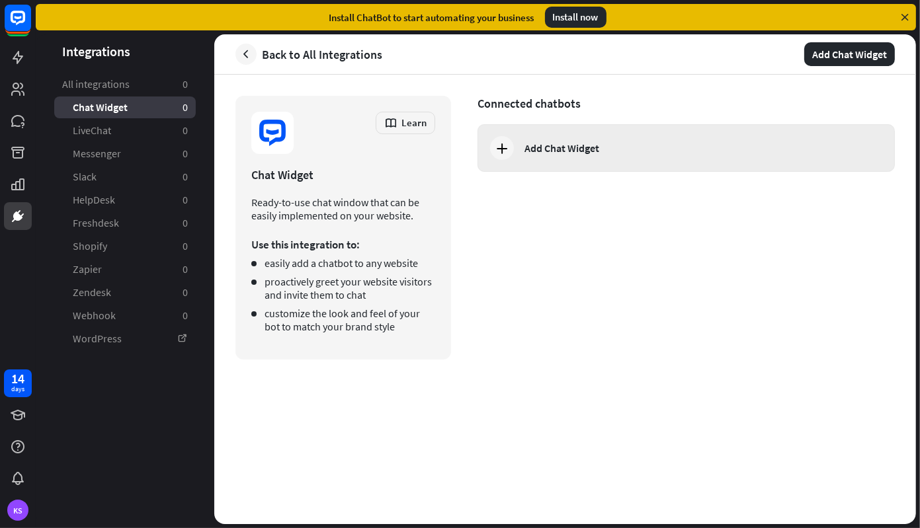
click at [533, 149] on div "Add Chat Widget" at bounding box center [561, 148] width 75 height 13
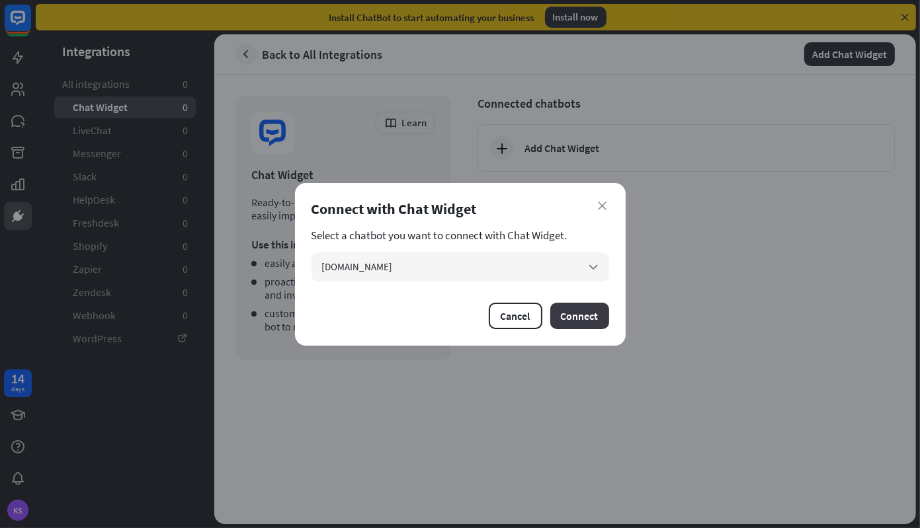
click at [572, 313] on button "Connect" at bounding box center [579, 316] width 59 height 26
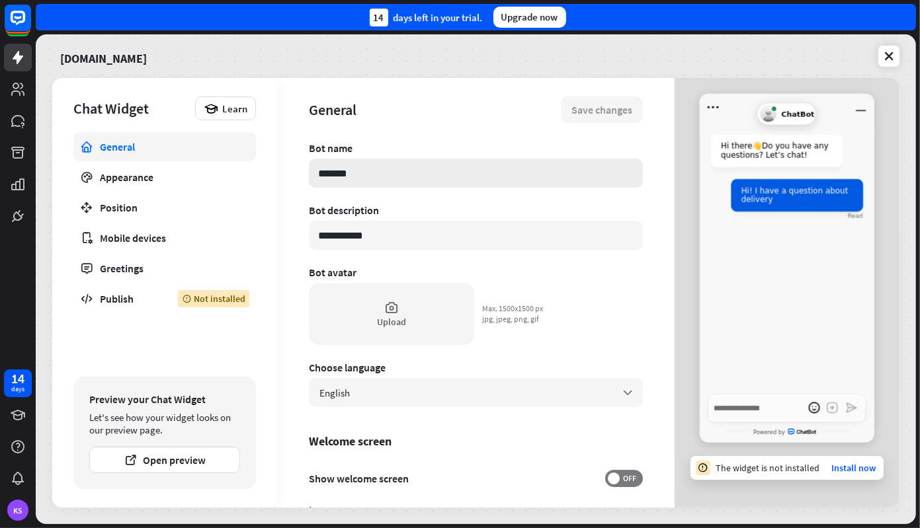
click at [477, 174] on input "*******" at bounding box center [476, 173] width 334 height 29
type textarea "*"
type input "*"
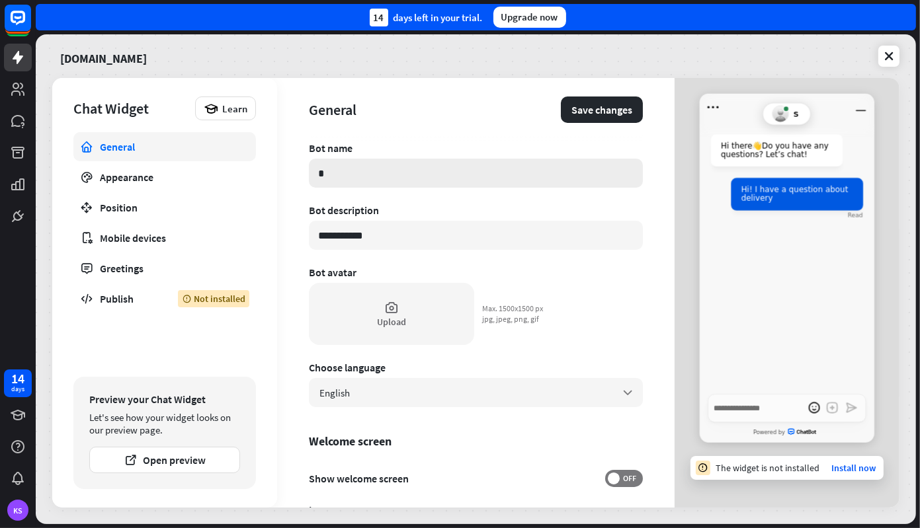
type textarea "*"
type input "**"
type textarea "*"
type input "***"
type textarea "*"
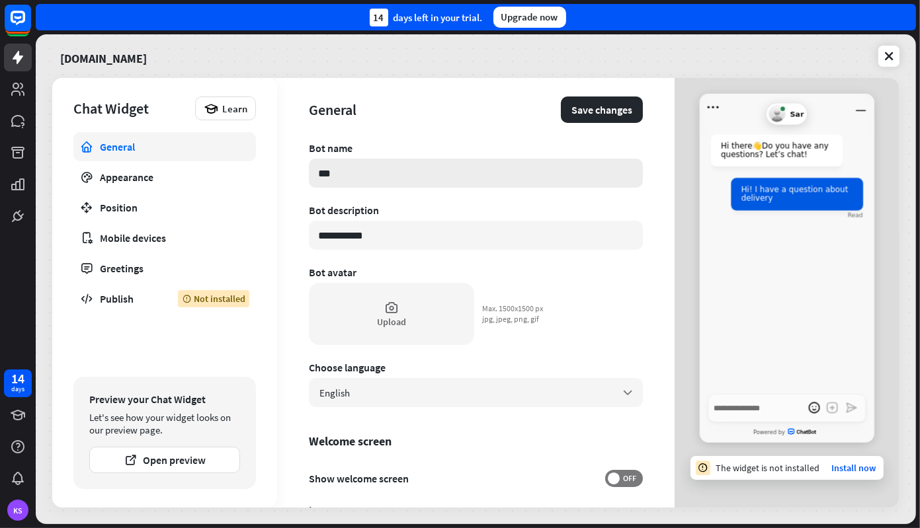
type input "****"
type textarea "*"
type input "*****"
click at [589, 256] on div "**********" at bounding box center [476, 325] width 334 height 366
click at [611, 286] on div "**********" at bounding box center [476, 325] width 334 height 366
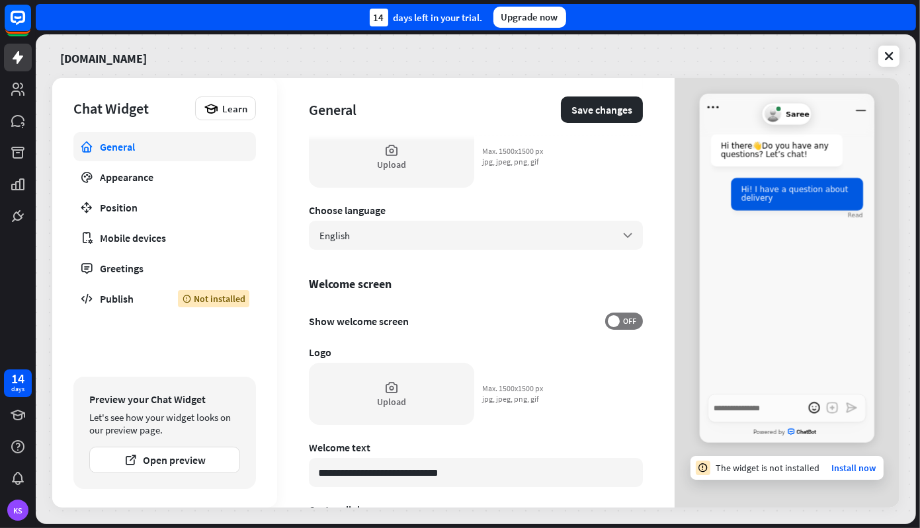
scroll to position [159, 0]
click at [390, 389] on icon at bounding box center [391, 386] width 15 height 15
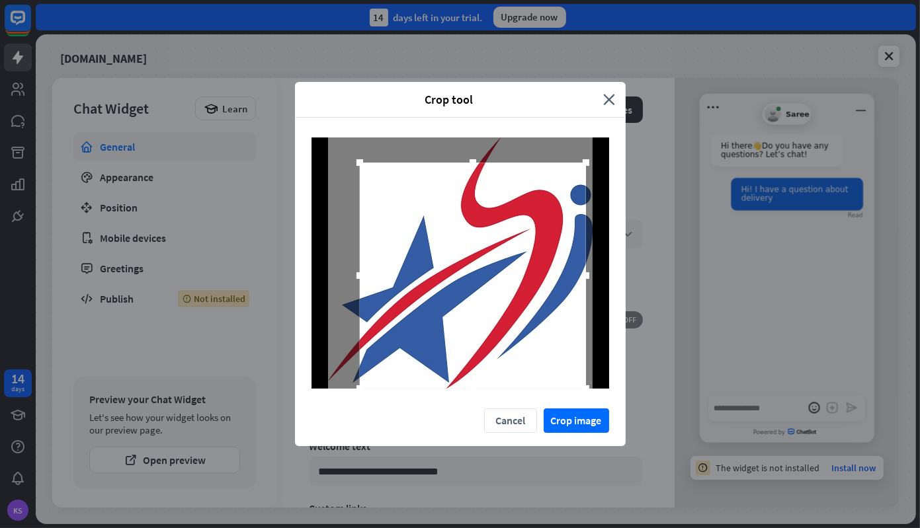
drag, startPoint x: 559, startPoint y: 361, endPoint x: 622, endPoint y: 399, distance: 73.8
click at [622, 399] on div at bounding box center [460, 263] width 331 height 291
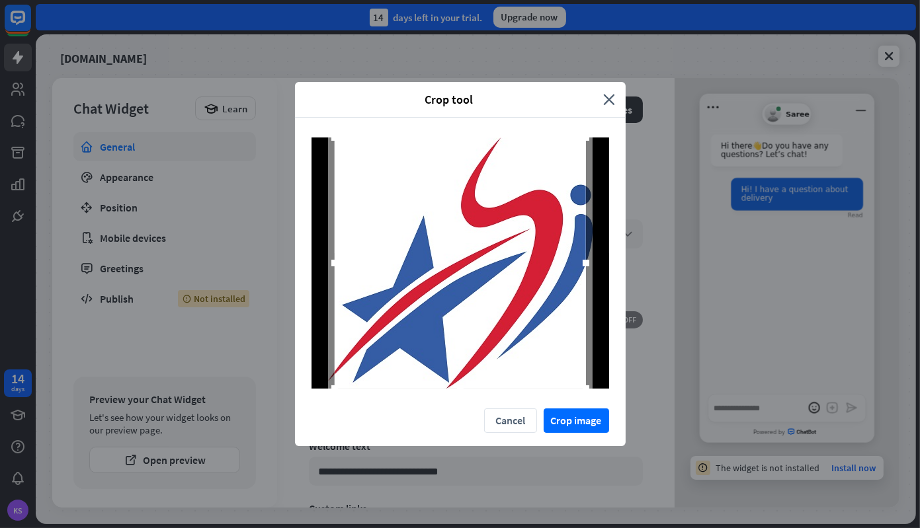
drag, startPoint x: 362, startPoint y: 163, endPoint x: 315, endPoint y: 125, distance: 60.6
click at [315, 125] on div at bounding box center [460, 263] width 331 height 291
drag, startPoint x: 333, startPoint y: 265, endPoint x: 302, endPoint y: 267, distance: 31.2
click at [302, 267] on div at bounding box center [460, 263] width 331 height 291
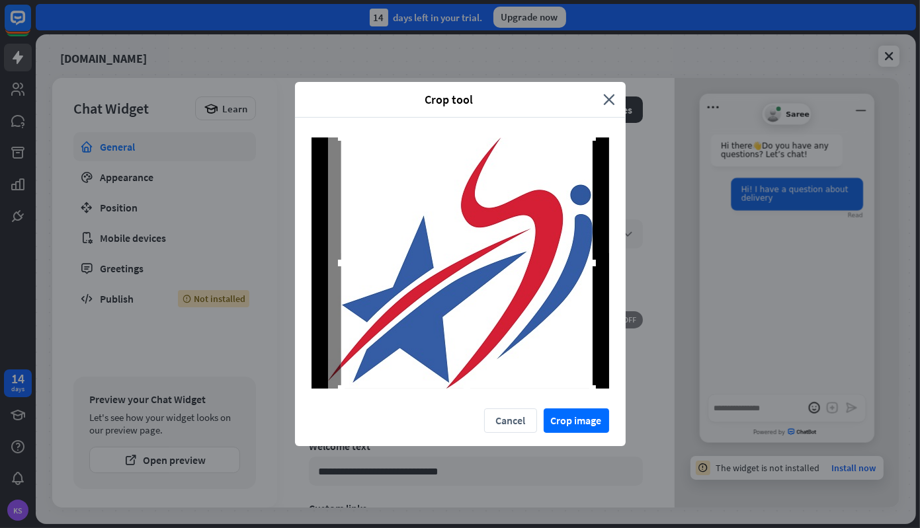
drag, startPoint x: 495, startPoint y: 290, endPoint x: 515, endPoint y: 289, distance: 19.9
click at [515, 289] on div at bounding box center [466, 263] width 251 height 251
click at [565, 425] on button "Crop image" at bounding box center [576, 421] width 65 height 24
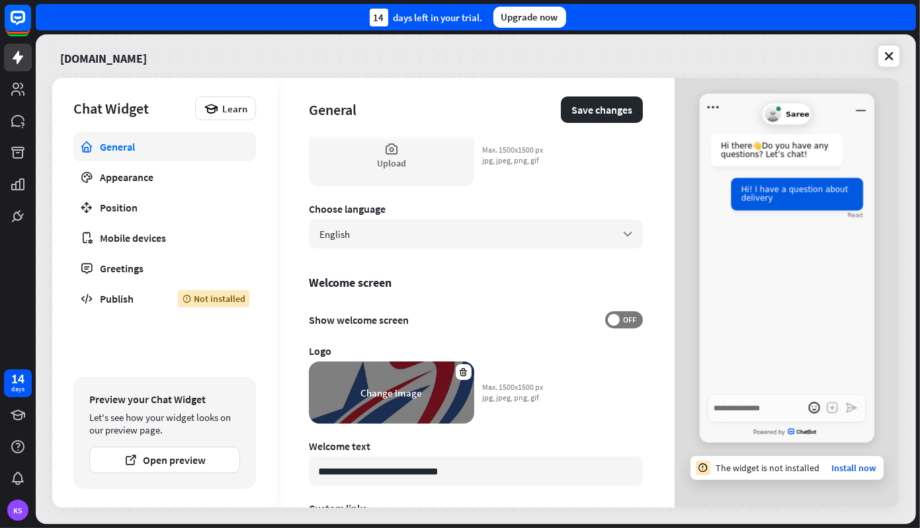
click at [409, 393] on div "Change image" at bounding box center [392, 393] width 62 height 13
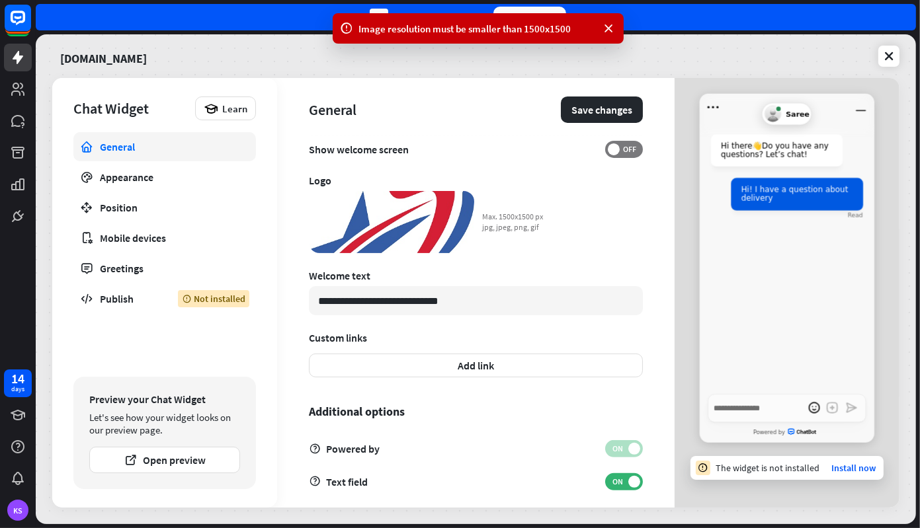
scroll to position [331, 0]
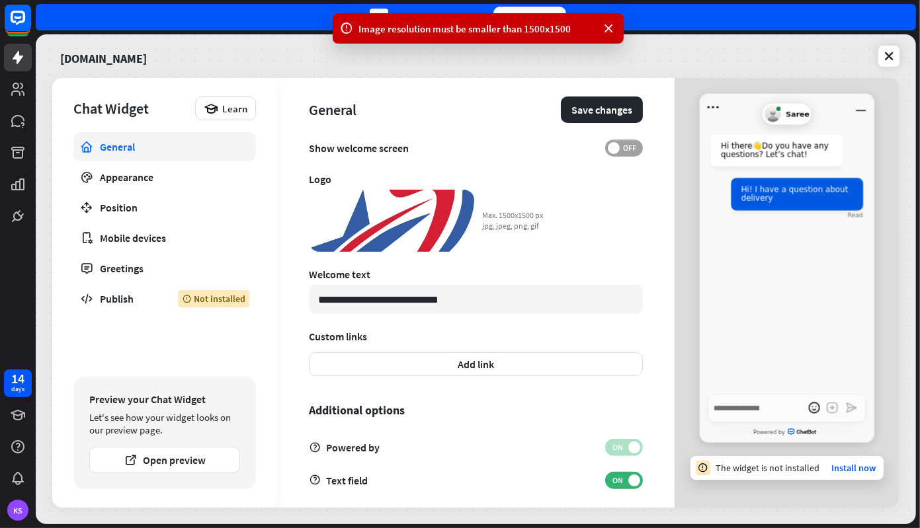
click at [608, 148] on span at bounding box center [614, 148] width 12 height 12
type textarea "*"
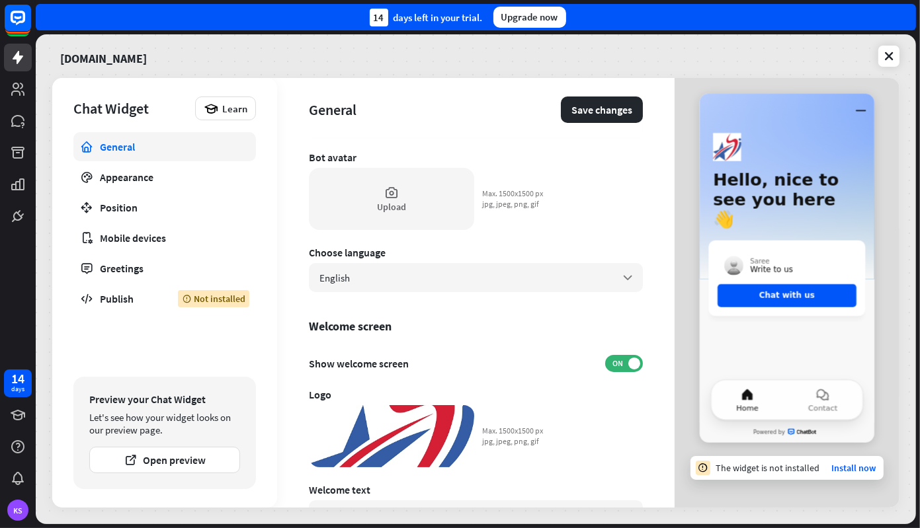
scroll to position [0, 0]
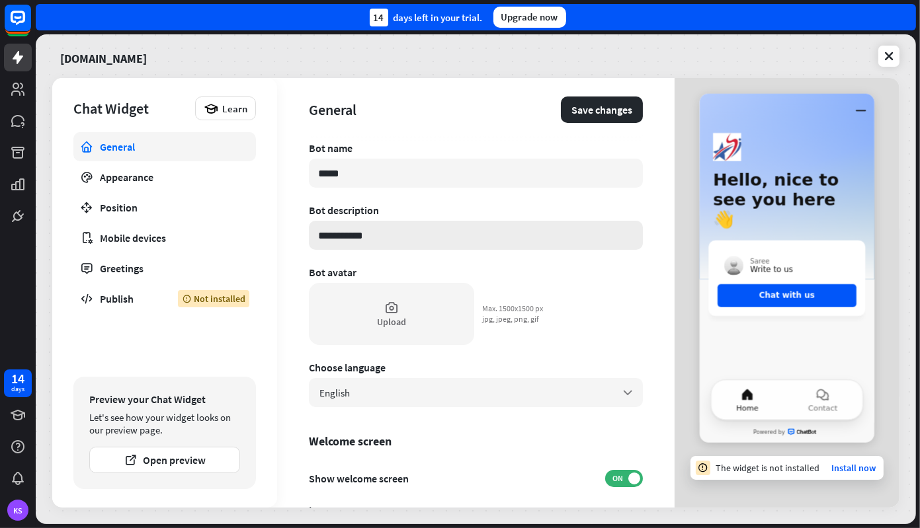
click at [438, 233] on input "**********" at bounding box center [476, 235] width 334 height 29
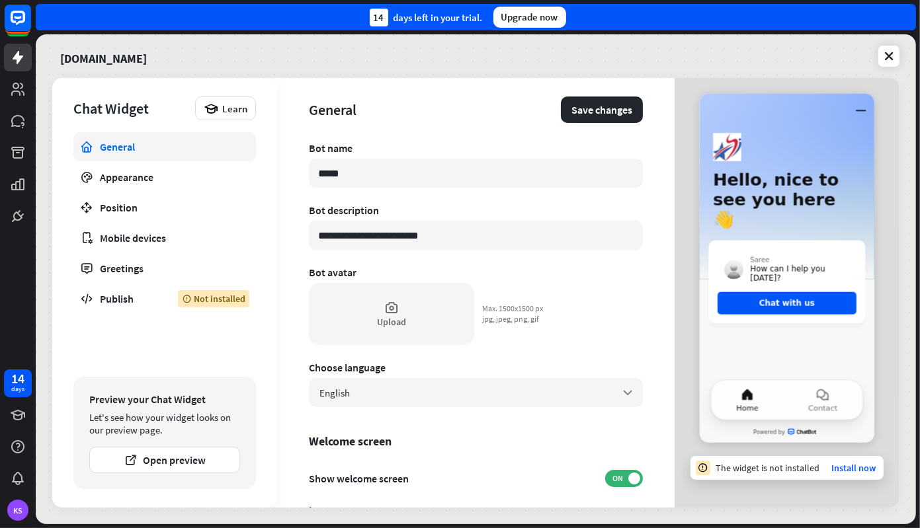
type input "**********"
click at [595, 333] on div "**********" at bounding box center [476, 325] width 334 height 366
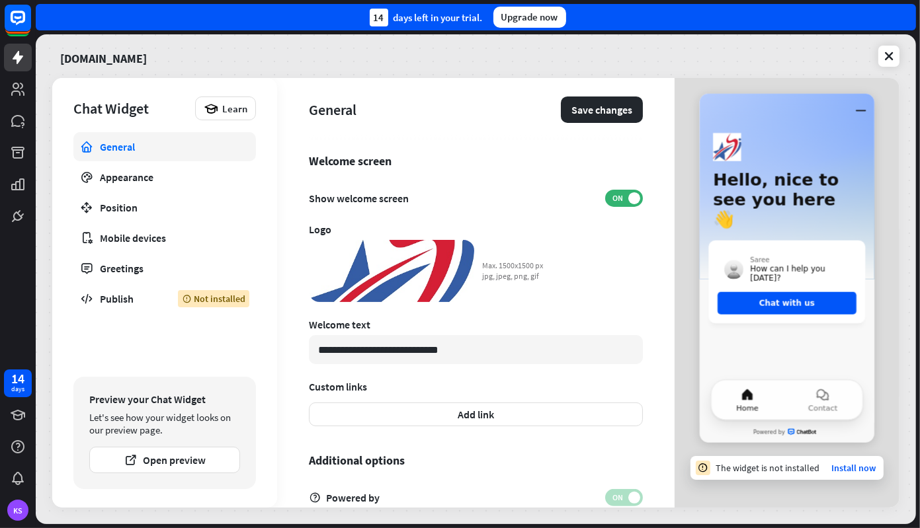
scroll to position [342, 0]
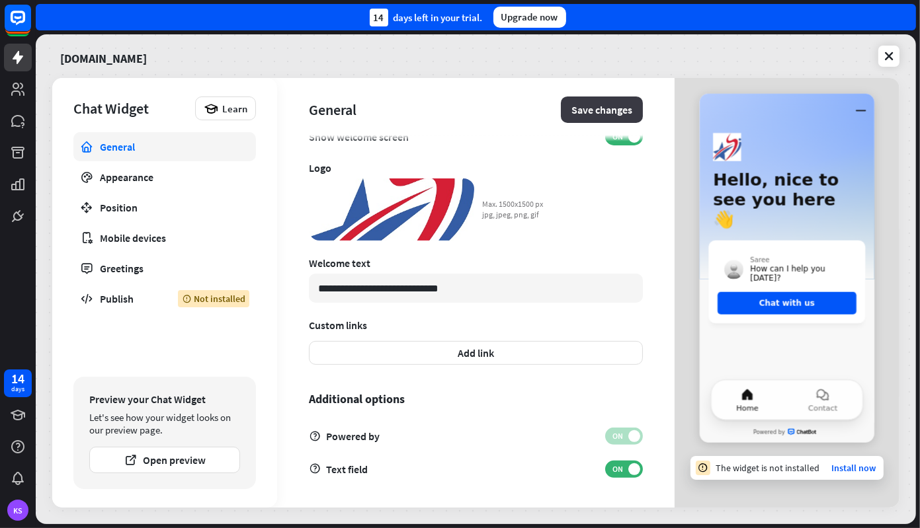
click at [573, 111] on button "Save changes" at bounding box center [602, 110] width 82 height 26
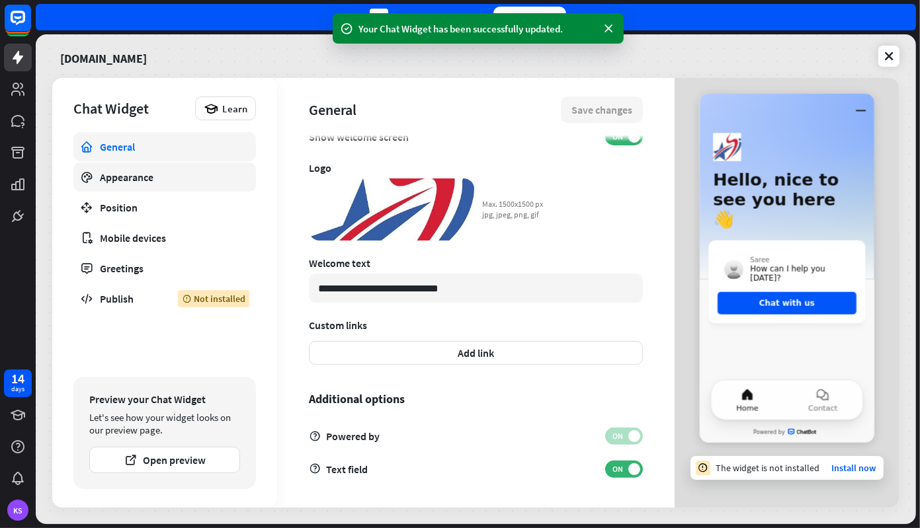
click at [162, 175] on div "Appearance" at bounding box center [165, 177] width 130 height 13
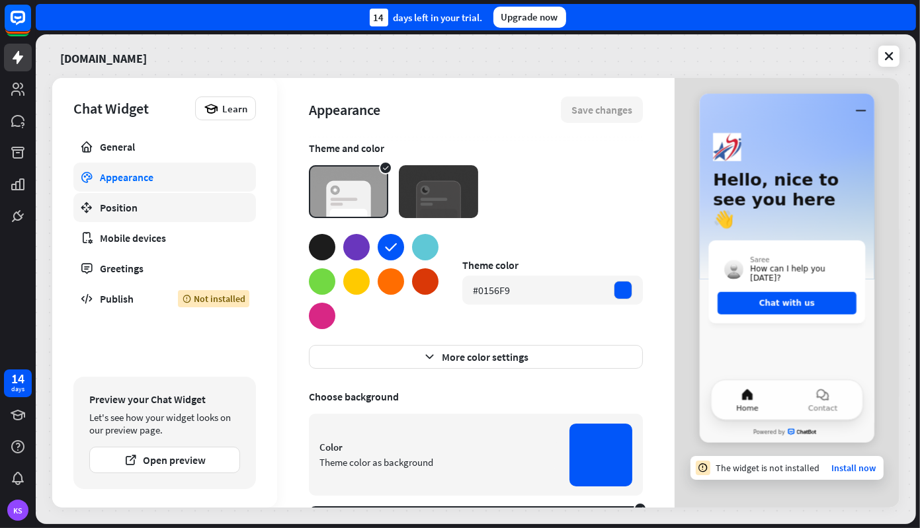
click at [135, 210] on div "Position" at bounding box center [165, 207] width 130 height 13
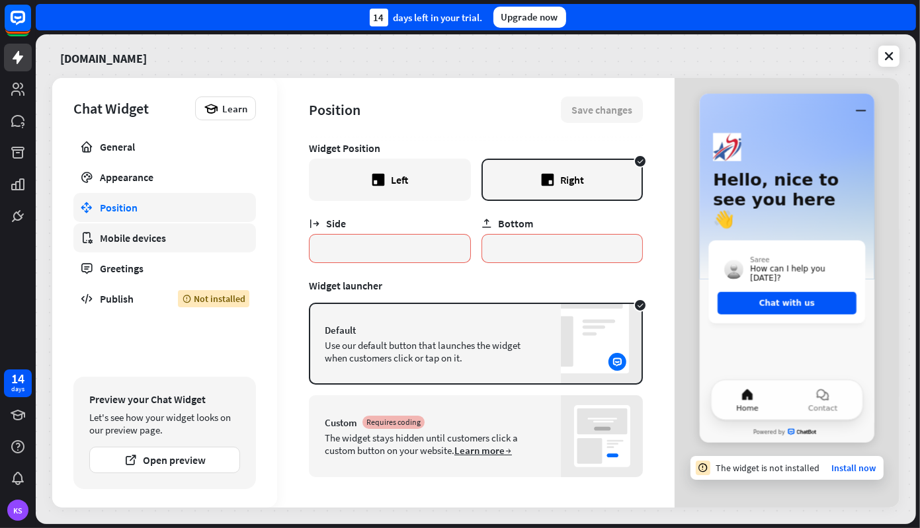
click at [131, 239] on div "Mobile devices" at bounding box center [165, 237] width 130 height 13
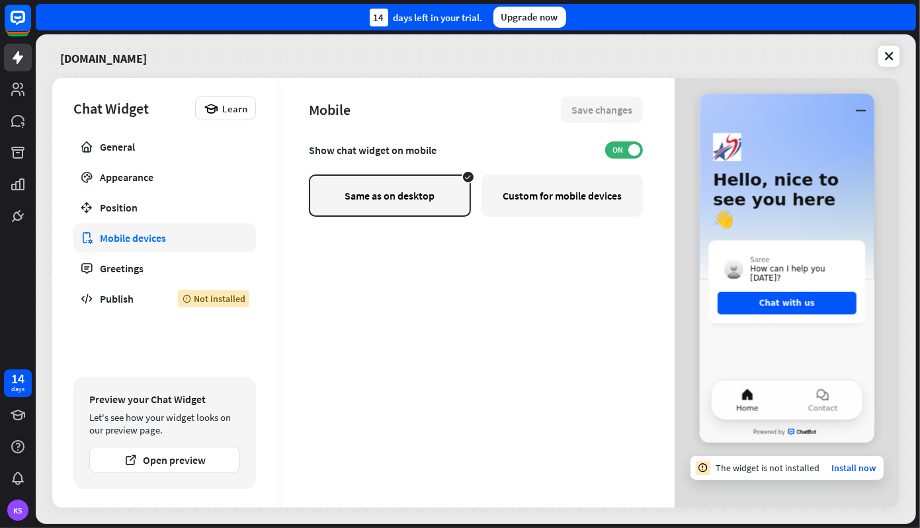
click at [565, 204] on div "Custom for mobile devices" at bounding box center [562, 196] width 162 height 42
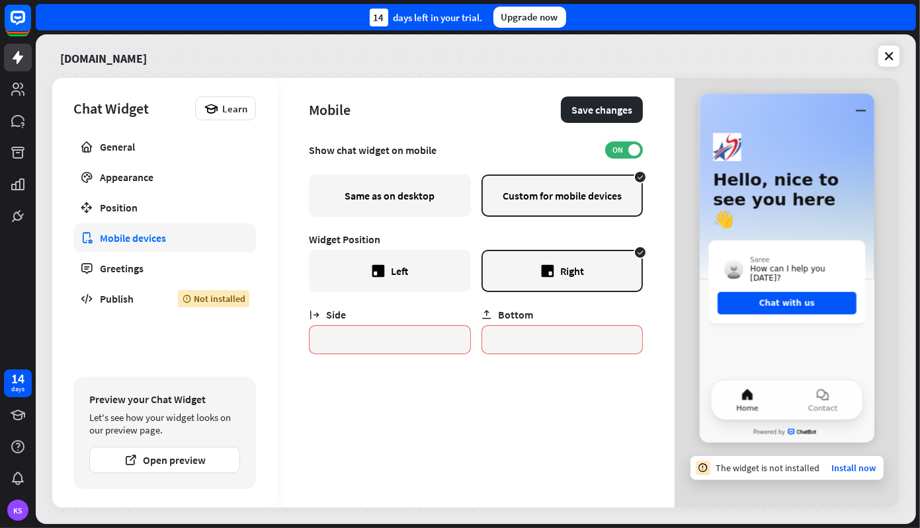
click at [393, 205] on div "Same as on desktop" at bounding box center [390, 196] width 162 height 42
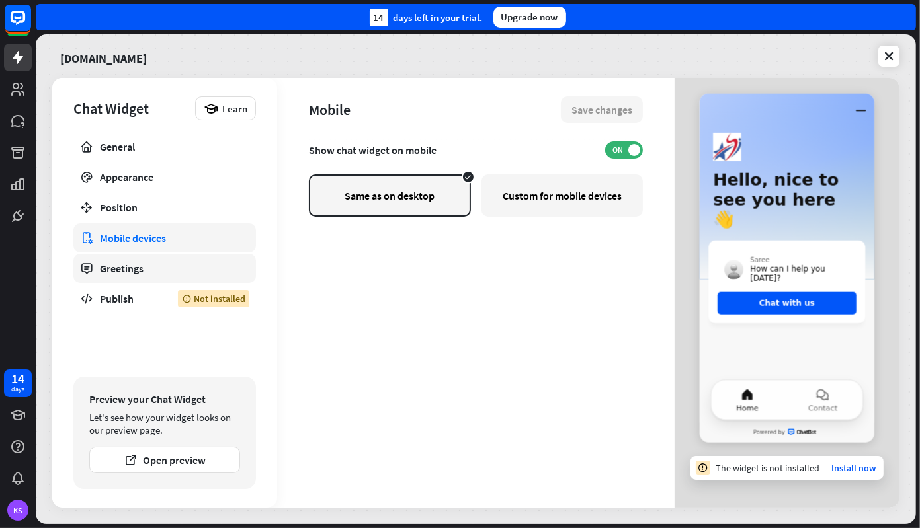
click at [103, 273] on div "Greetings" at bounding box center [165, 268] width 130 height 13
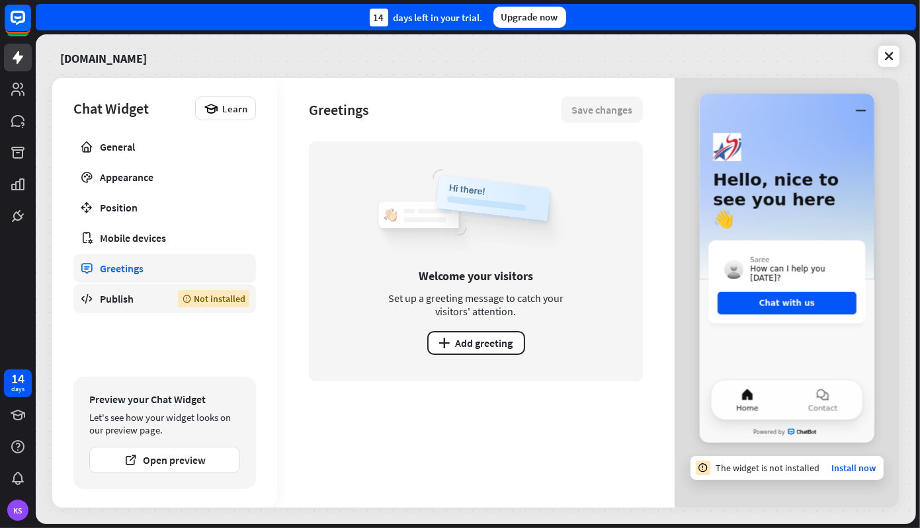
click at [122, 300] on div "Publish" at bounding box center [129, 298] width 58 height 13
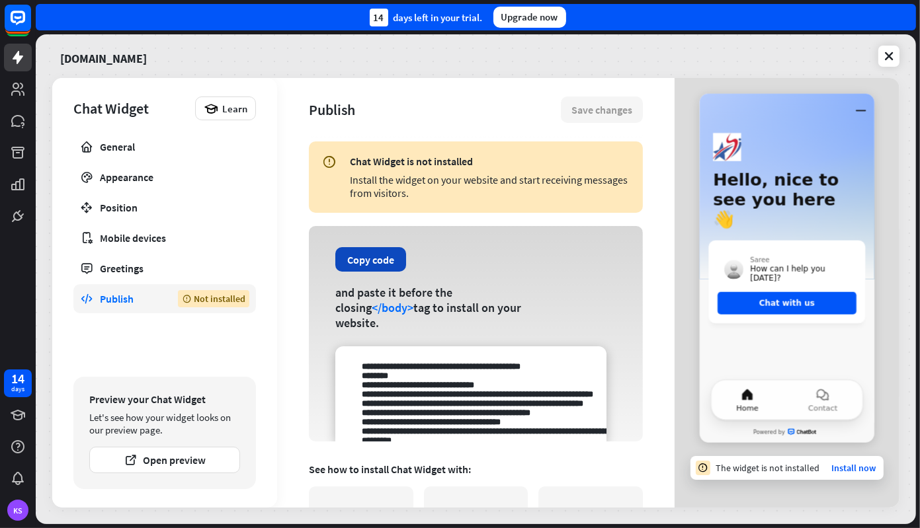
click at [370, 259] on button "Copy code" at bounding box center [370, 259] width 71 height 24
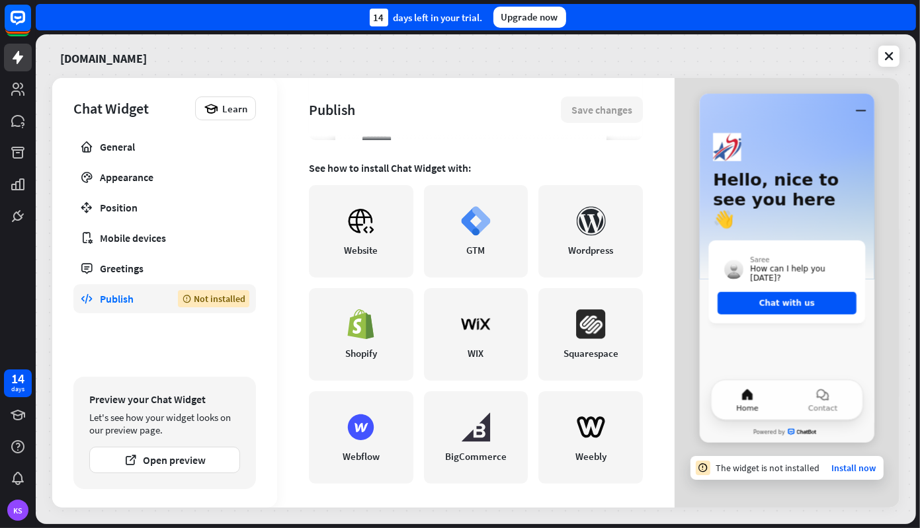
scroll to position [304, 0]
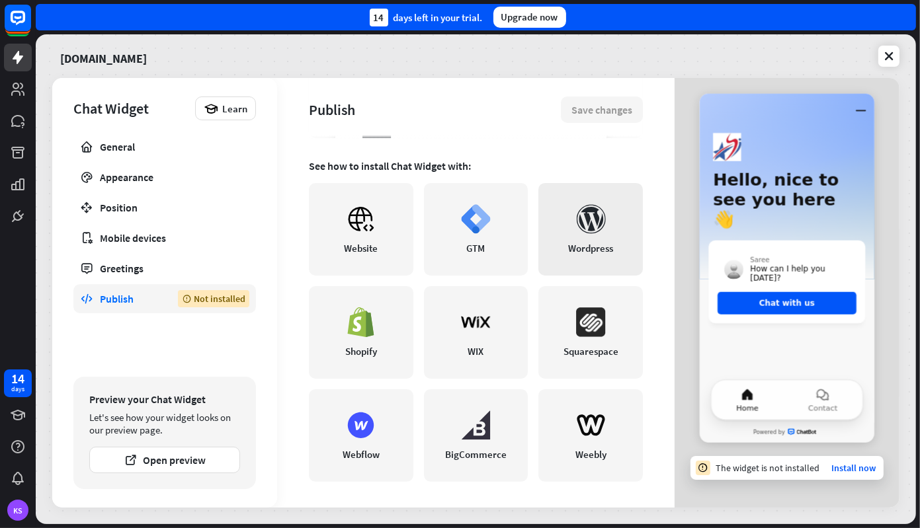
click at [596, 224] on icon at bounding box center [591, 219] width 30 height 30
